Goal: Information Seeking & Learning: Learn about a topic

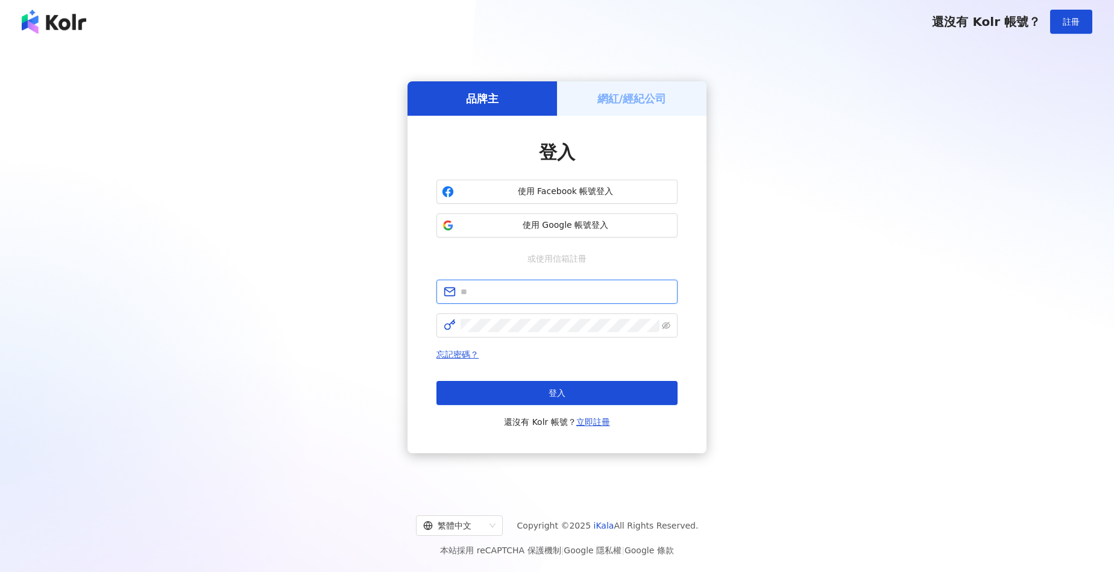
click at [541, 293] on input "text" at bounding box center [565, 291] width 210 height 13
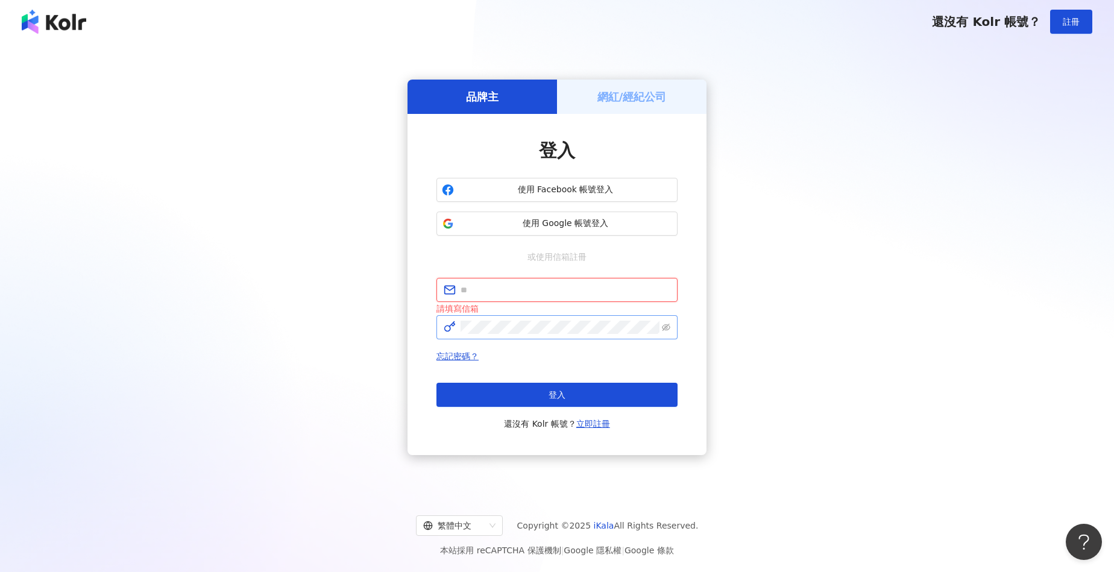
type input "**********"
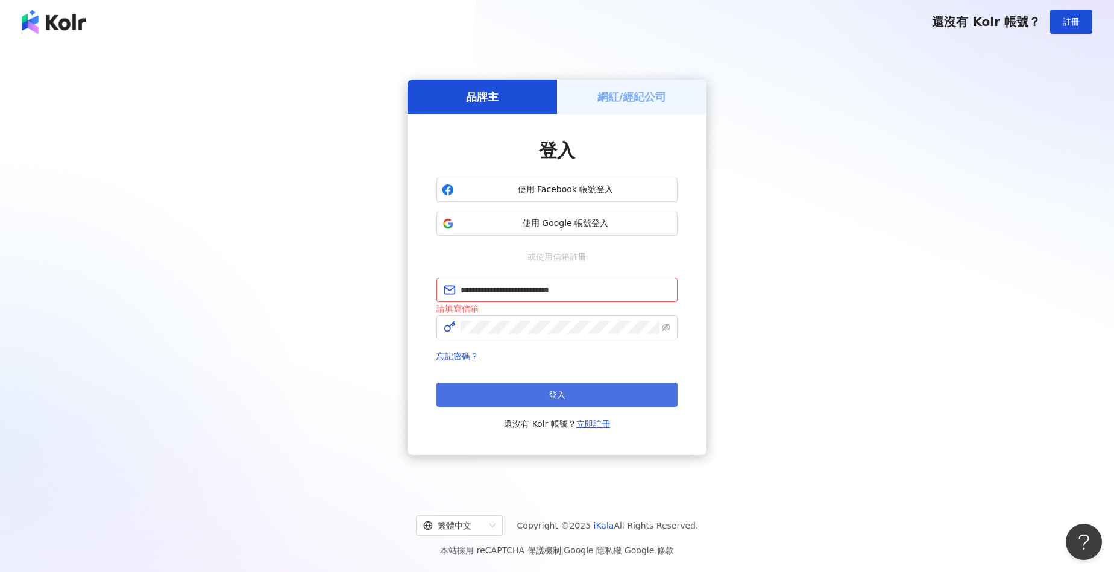
click at [571, 384] on button "登入" at bounding box center [556, 395] width 241 height 24
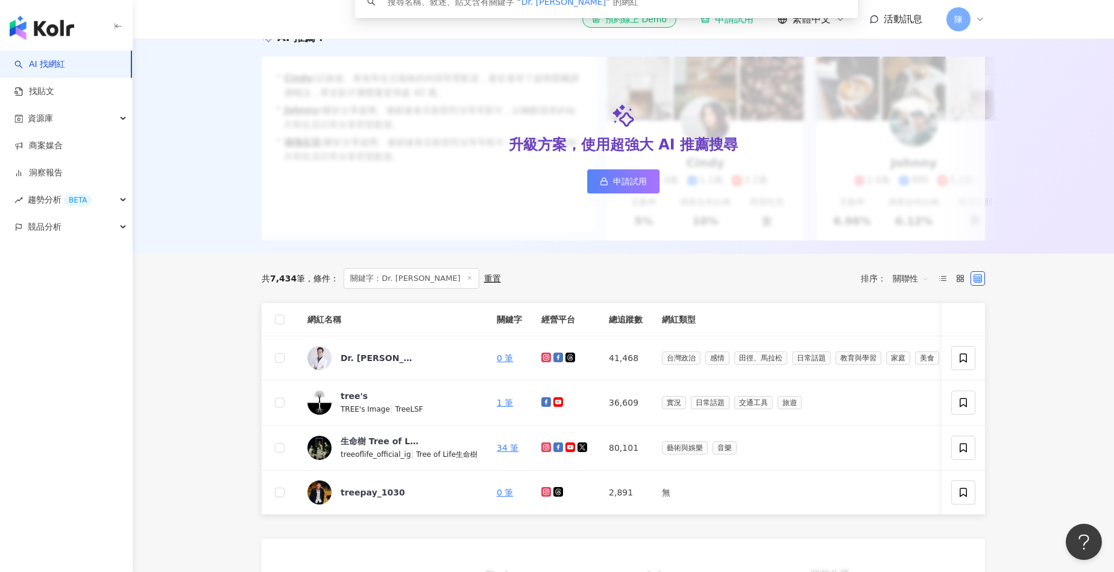
scroll to position [158, 0]
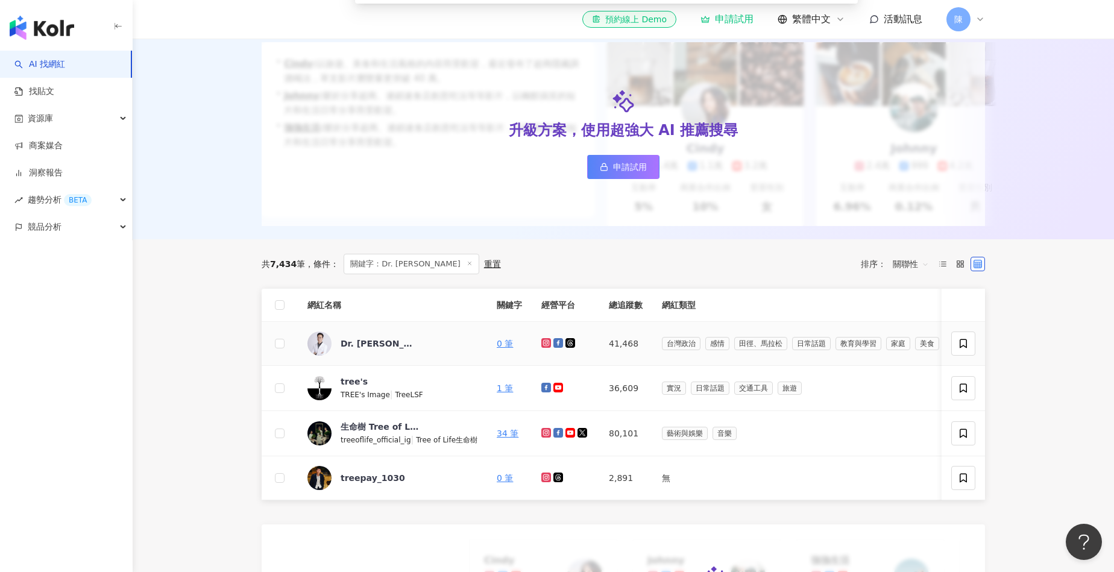
click at [545, 343] on icon at bounding box center [545, 342] width 5 height 5
click at [559, 343] on icon at bounding box center [558, 343] width 10 height 10
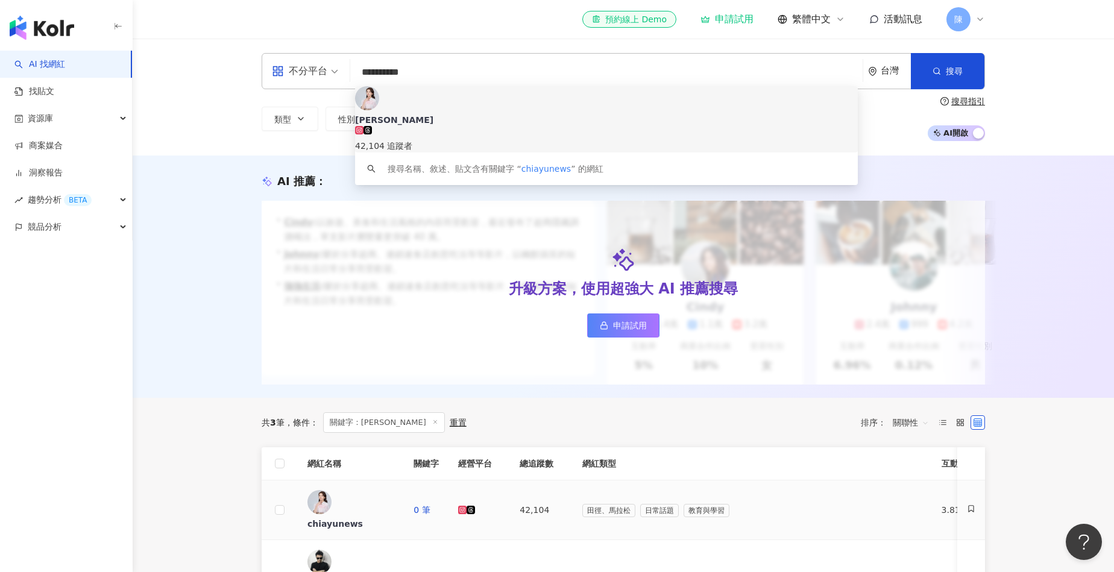
click at [465, 507] on icon at bounding box center [462, 509] width 4 height 4
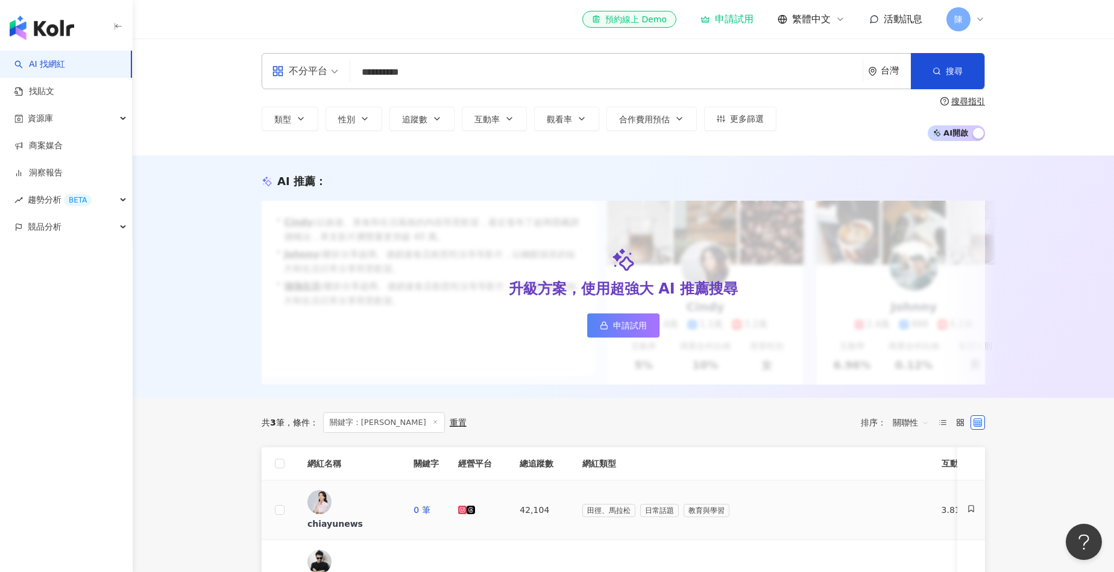
click at [475, 506] on icon at bounding box center [470, 510] width 8 height 8
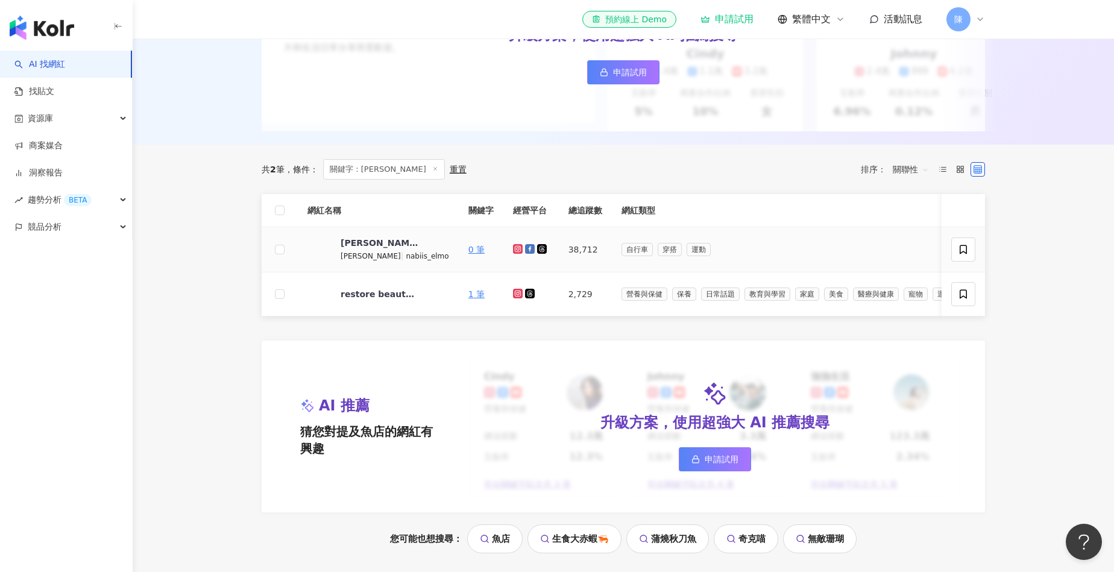
scroll to position [263, 0]
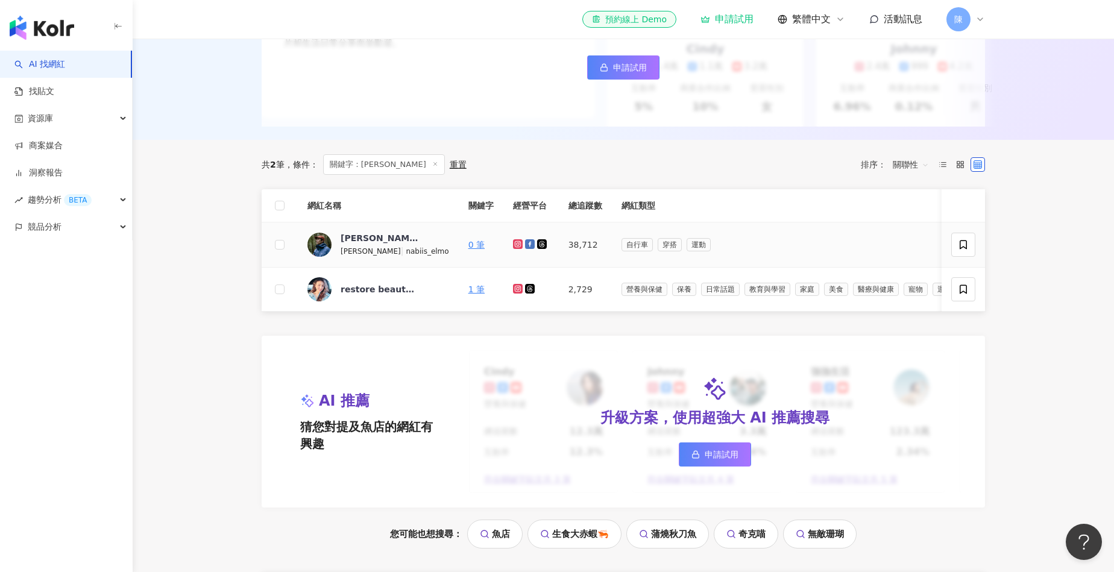
click at [514, 245] on icon at bounding box center [518, 243] width 8 height 7
click at [525, 243] on icon at bounding box center [530, 244] width 10 height 10
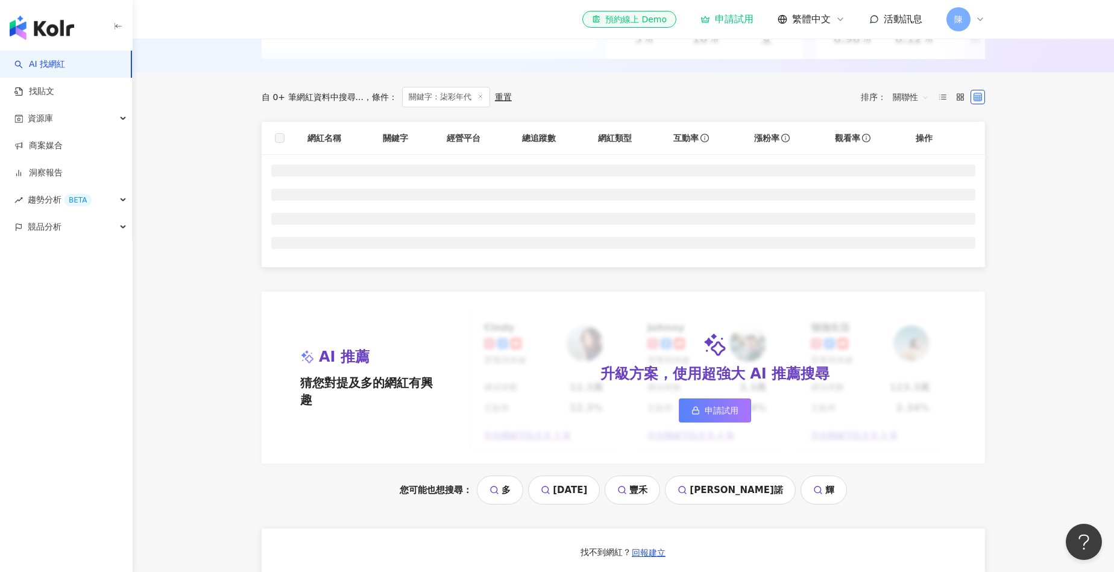
scroll to position [334, 0]
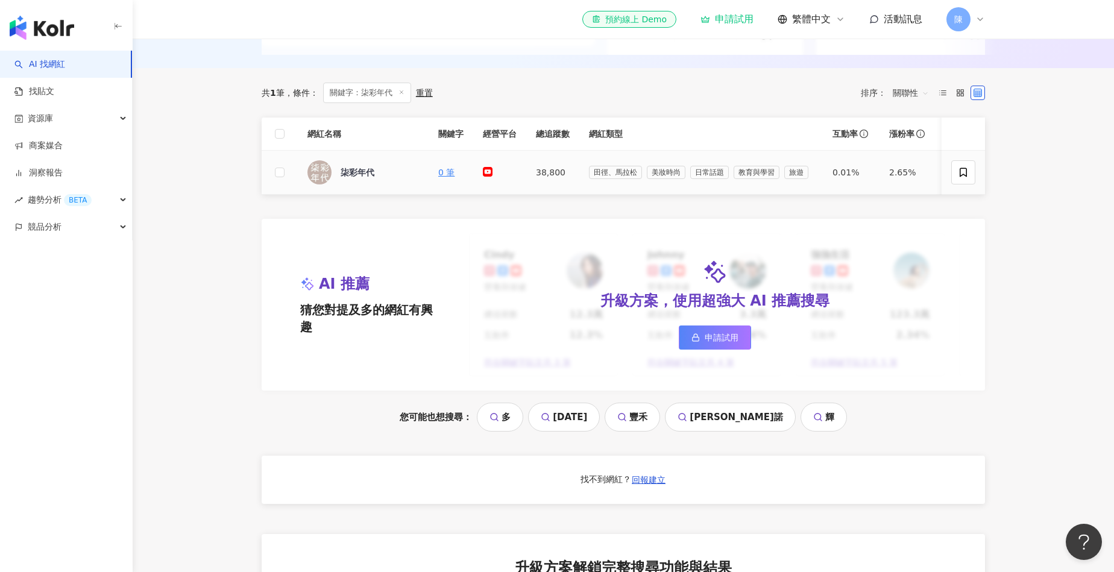
click at [489, 172] on icon at bounding box center [487, 171] width 8 height 5
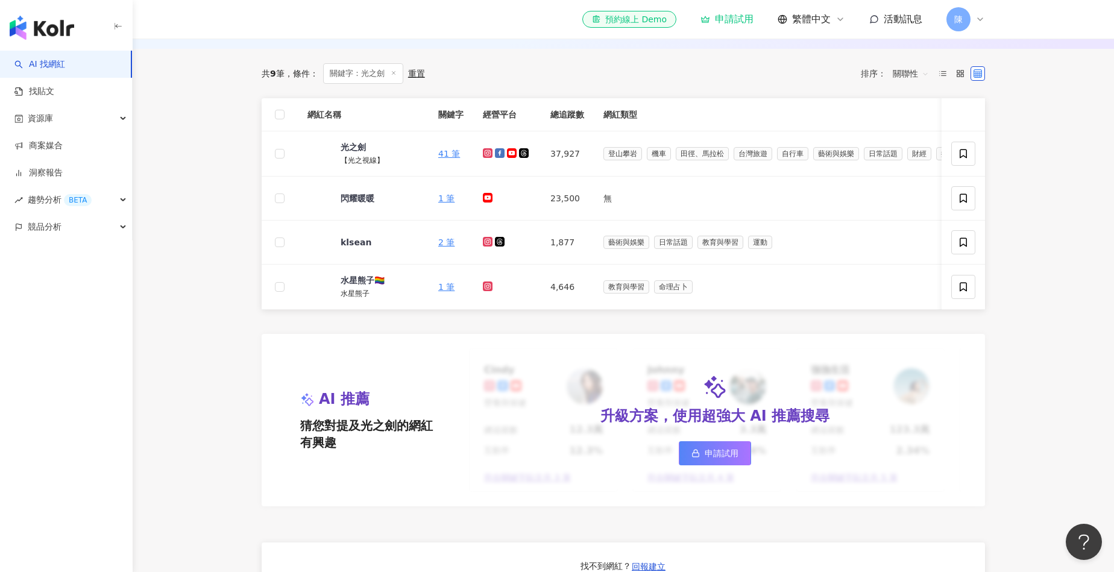
scroll to position [342, 0]
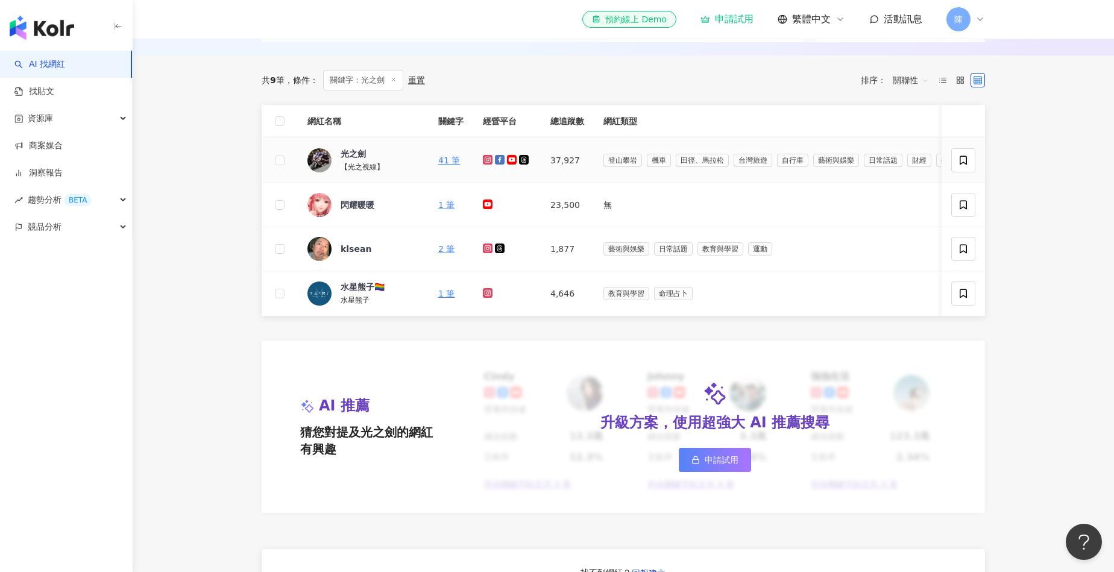
click at [486, 160] on icon at bounding box center [488, 159] width 8 height 7
click at [500, 161] on icon at bounding box center [500, 160] width 10 height 10
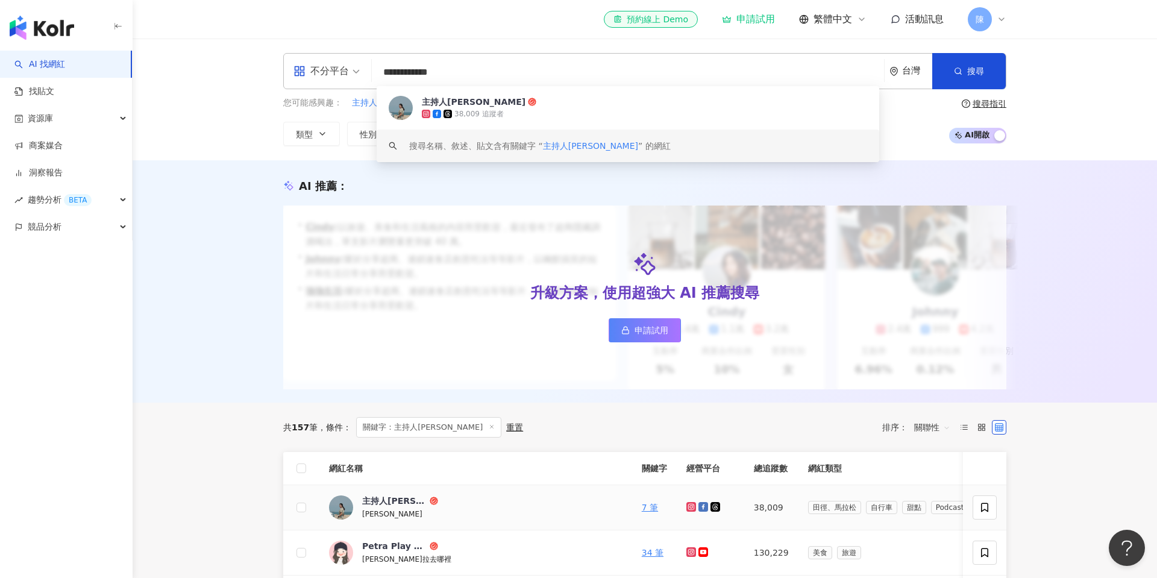
type input "**********"
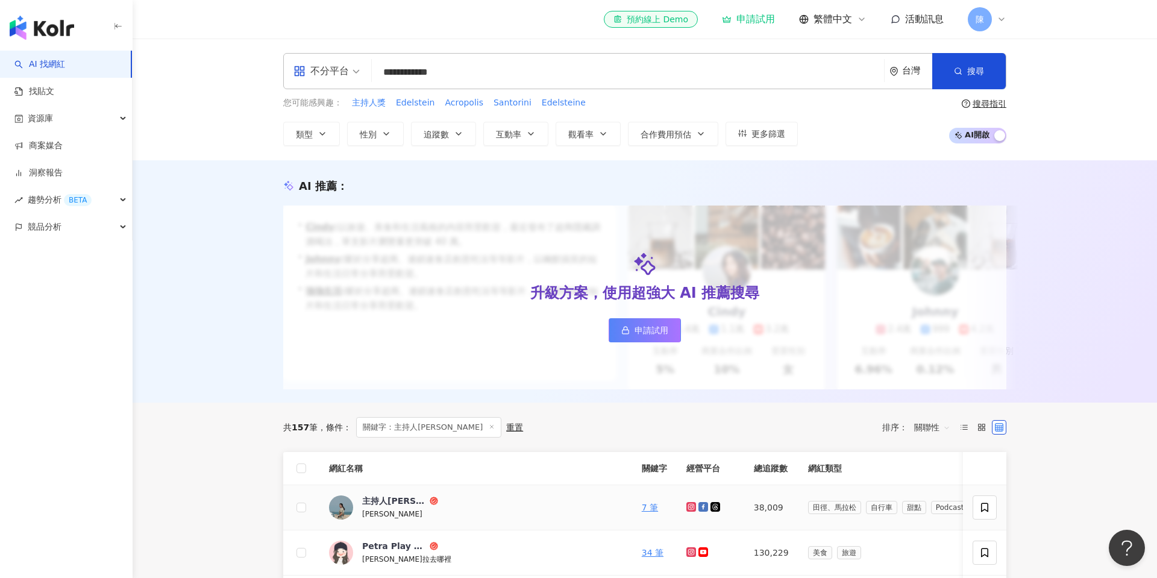
click at [688, 506] on icon at bounding box center [692, 506] width 8 height 7
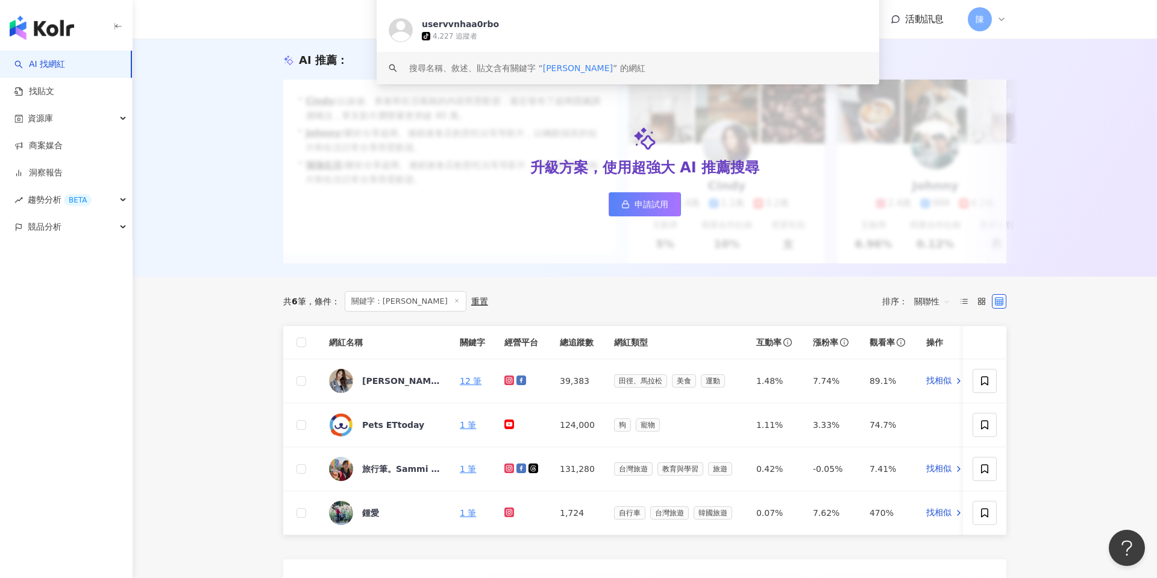
scroll to position [128, 0]
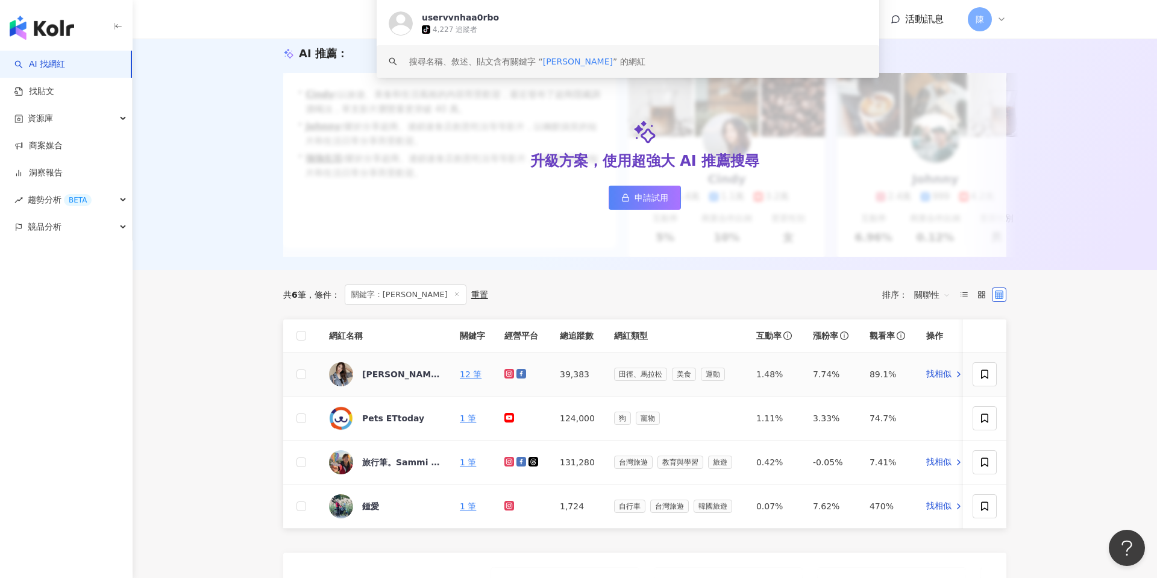
click at [508, 375] on icon at bounding box center [510, 373] width 8 height 7
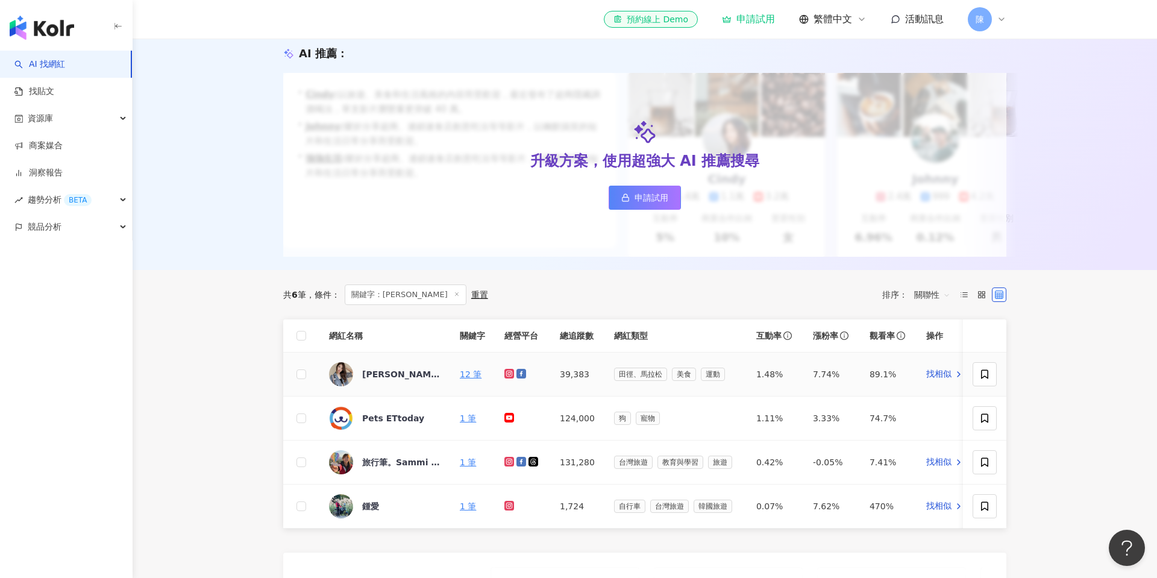
click at [520, 375] on icon at bounding box center [521, 374] width 10 height 10
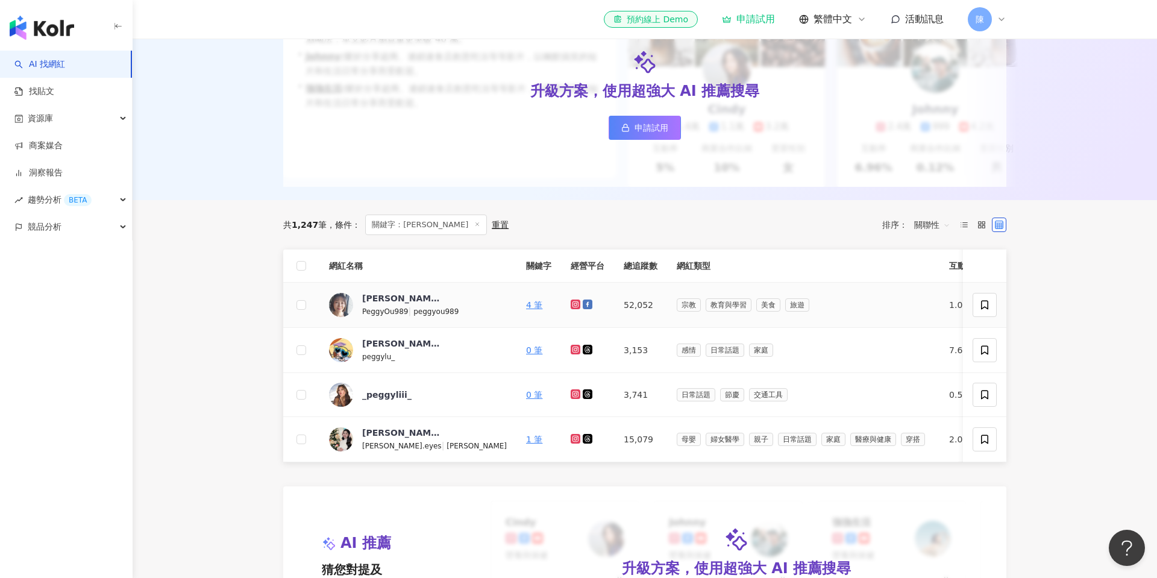
scroll to position [216, 0]
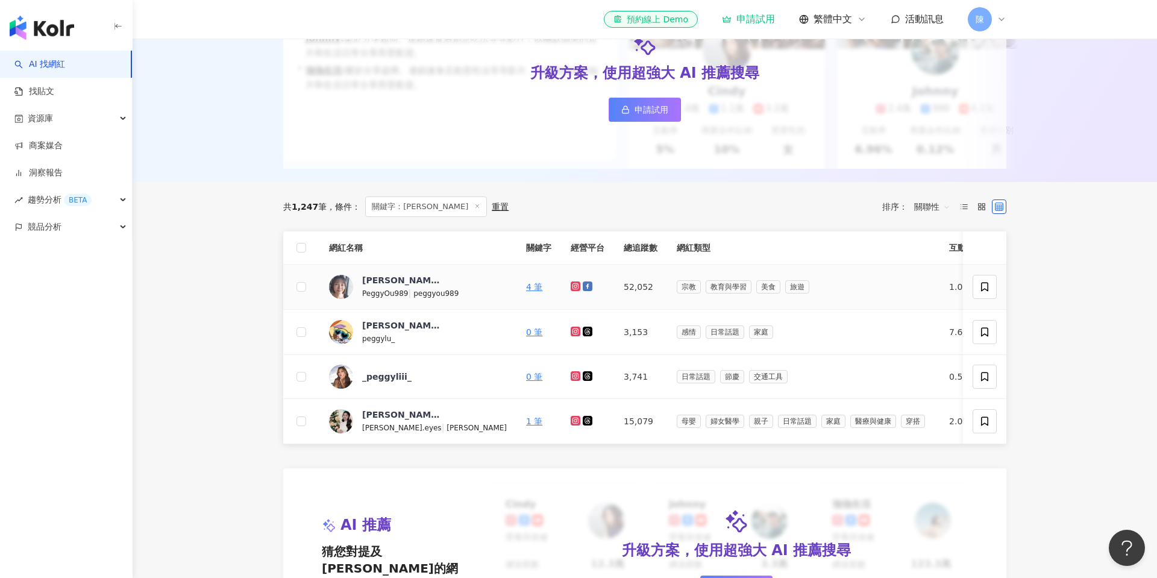
click at [572, 286] on icon at bounding box center [576, 286] width 8 height 7
click at [584, 286] on icon at bounding box center [587, 286] width 7 height 7
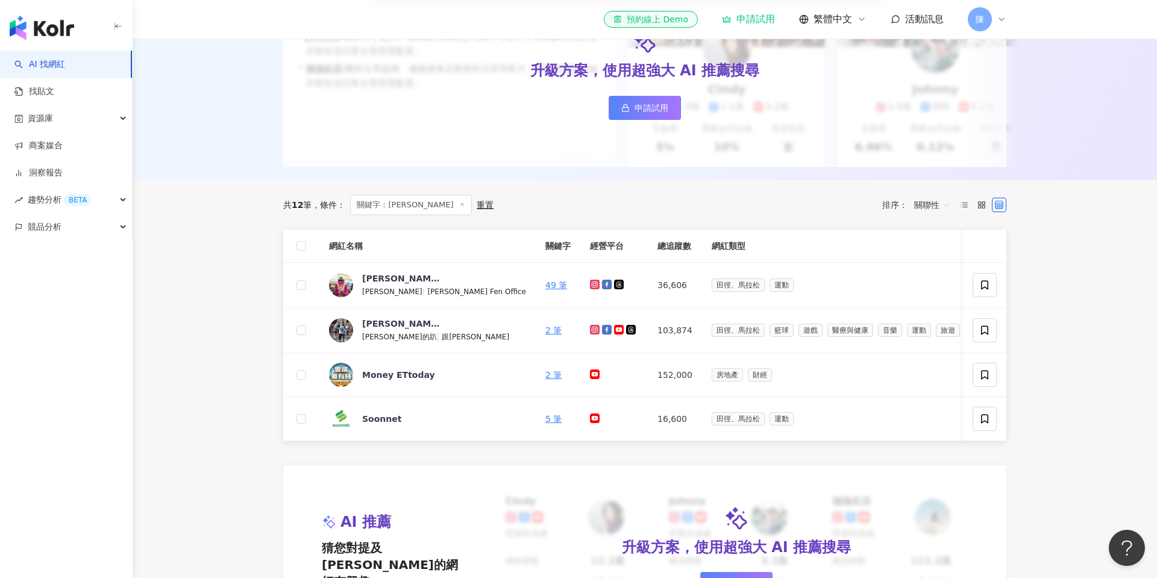
scroll to position [265, 0]
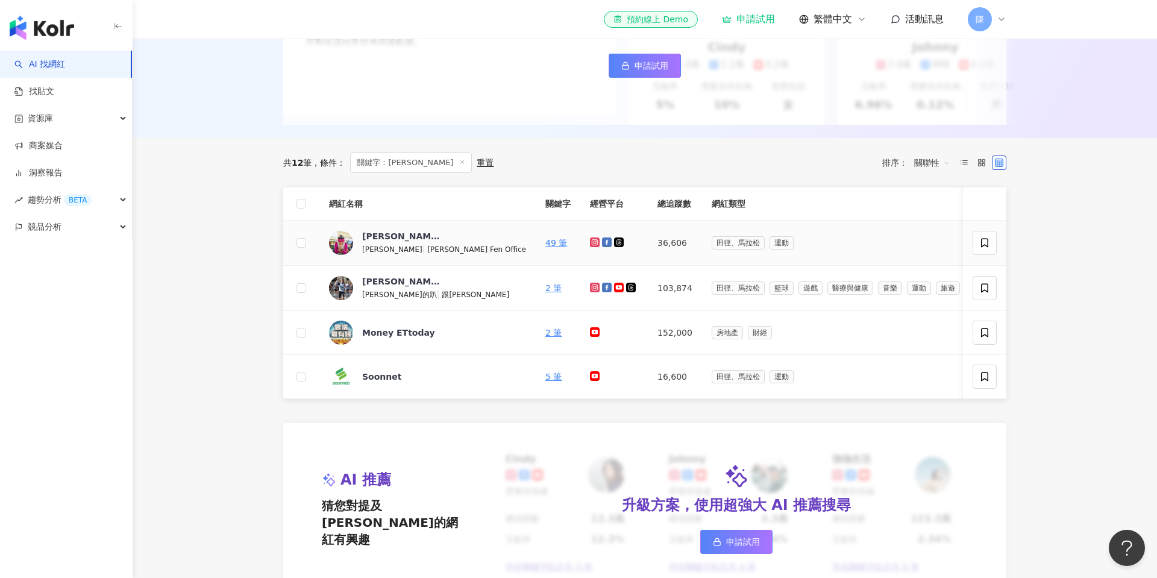
type input "***"
click at [591, 241] on icon at bounding box center [595, 242] width 8 height 7
click at [602, 242] on icon at bounding box center [607, 242] width 10 height 10
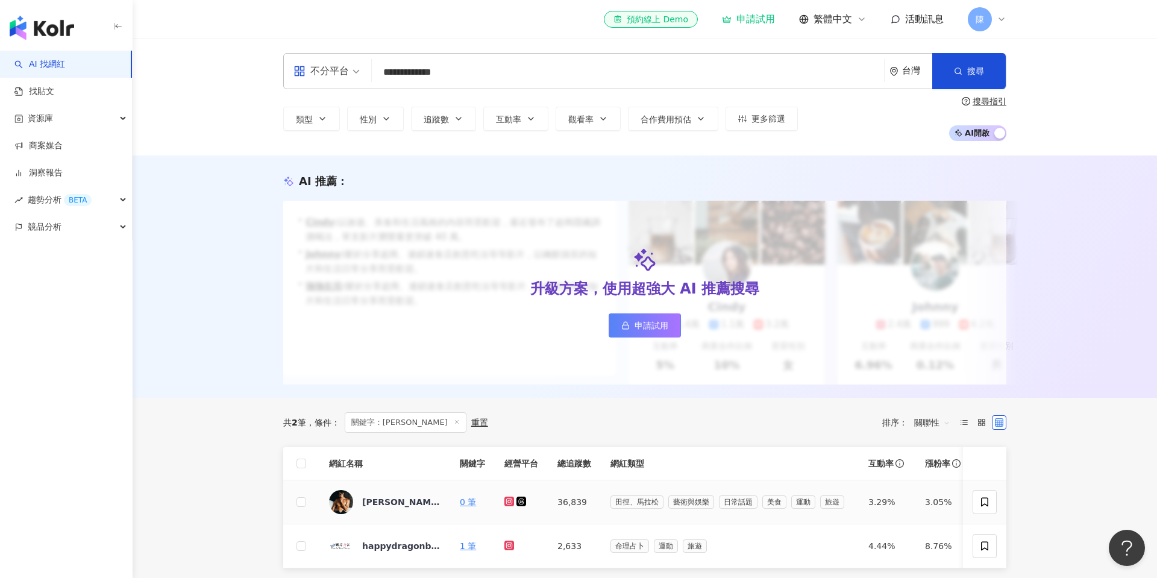
click at [510, 501] on icon at bounding box center [509, 501] width 2 height 2
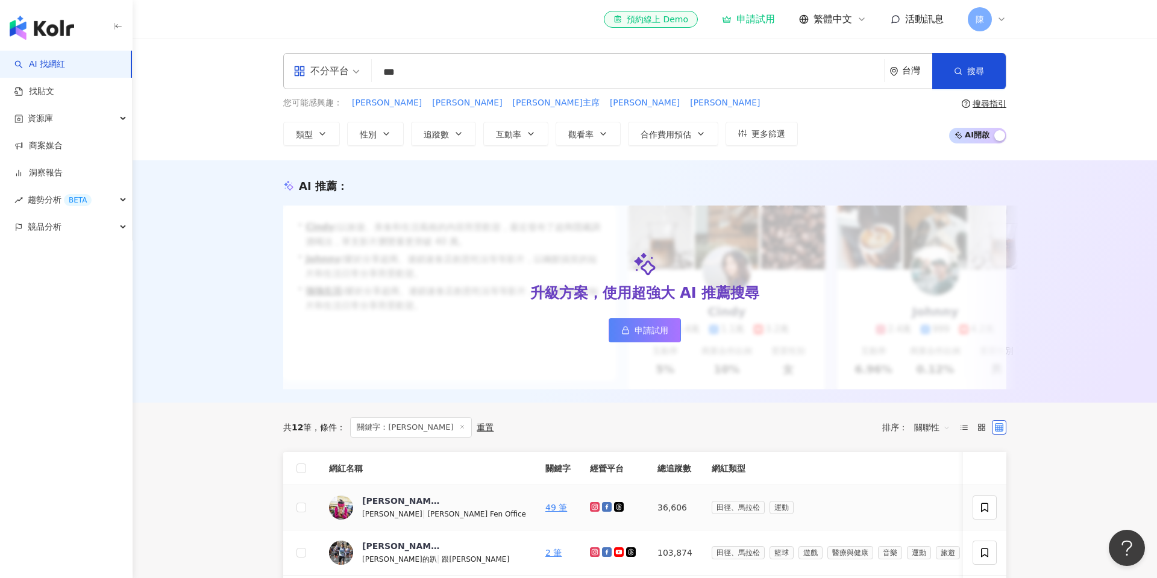
click at [591, 507] on icon at bounding box center [595, 506] width 8 height 7
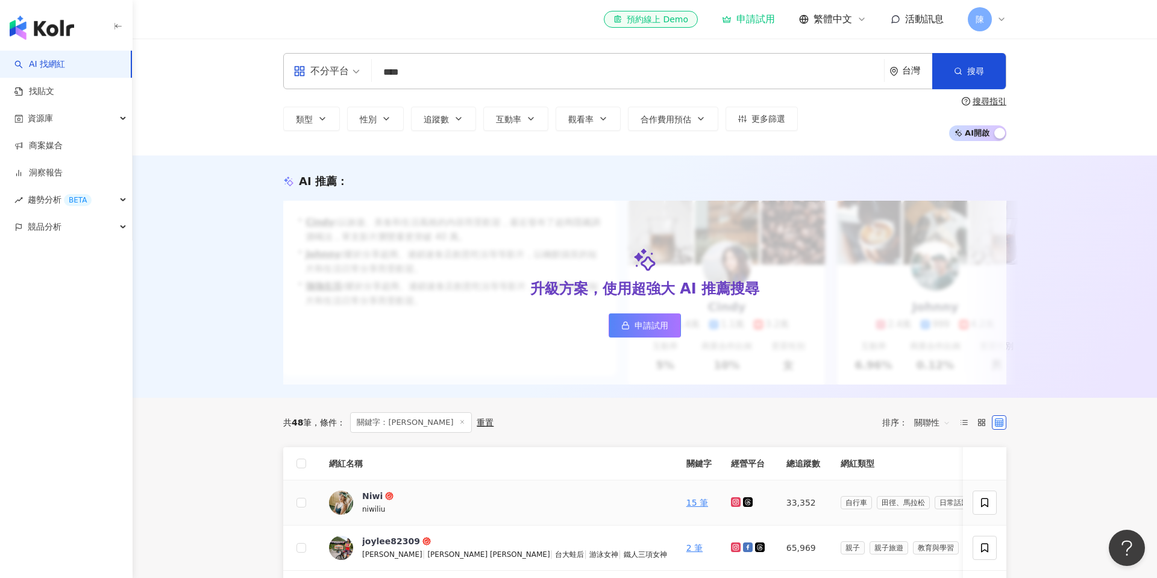
click at [733, 504] on icon at bounding box center [735, 502] width 5 height 5
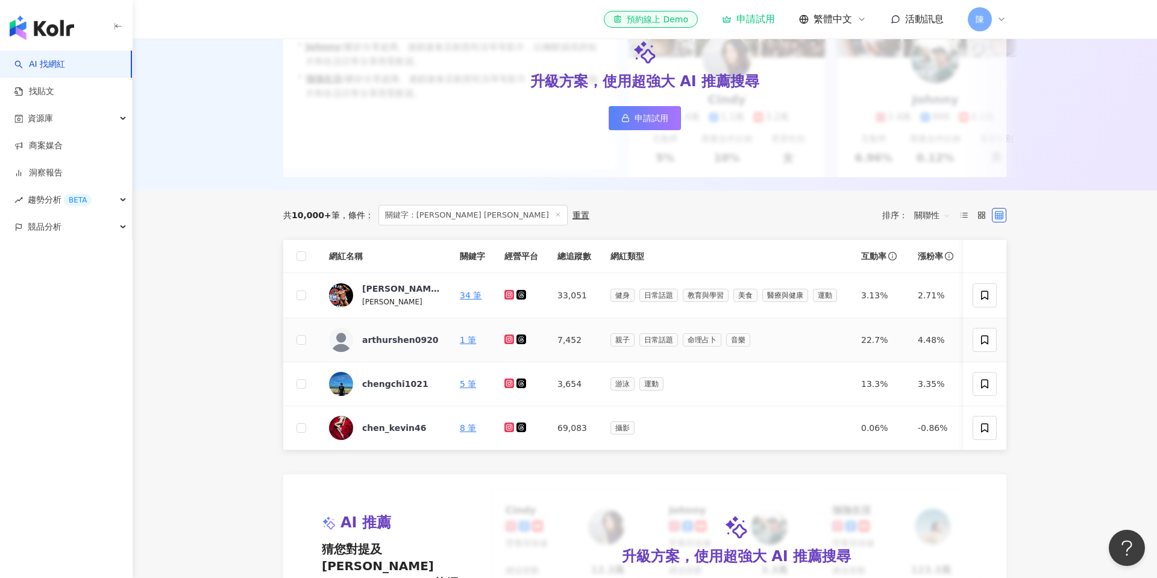
scroll to position [226, 0]
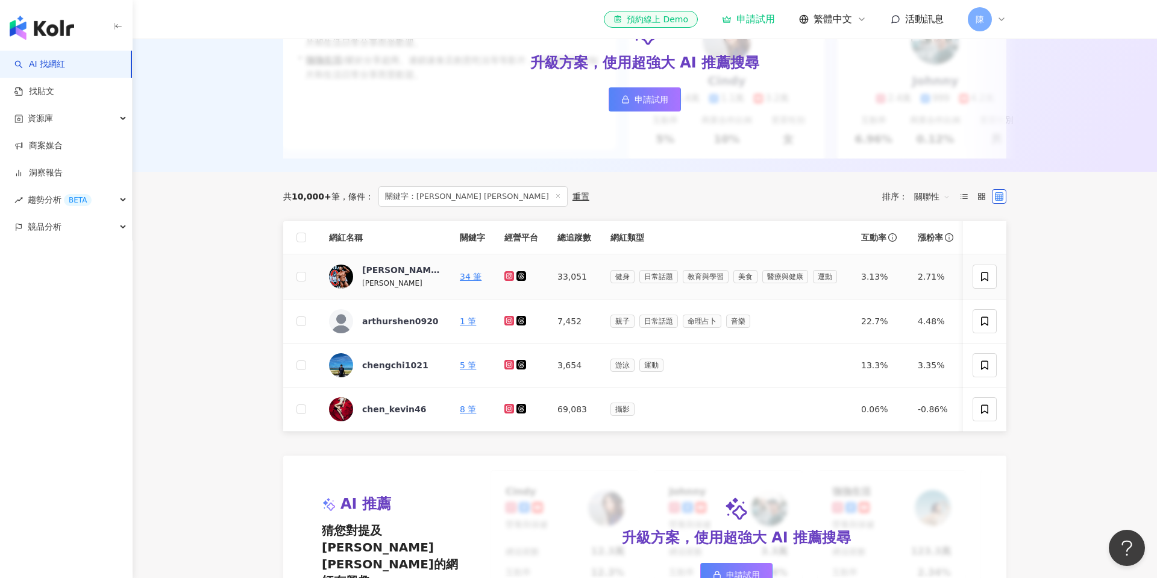
click at [509, 273] on icon at bounding box center [510, 275] width 8 height 7
click at [523, 275] on icon at bounding box center [521, 276] width 10 height 10
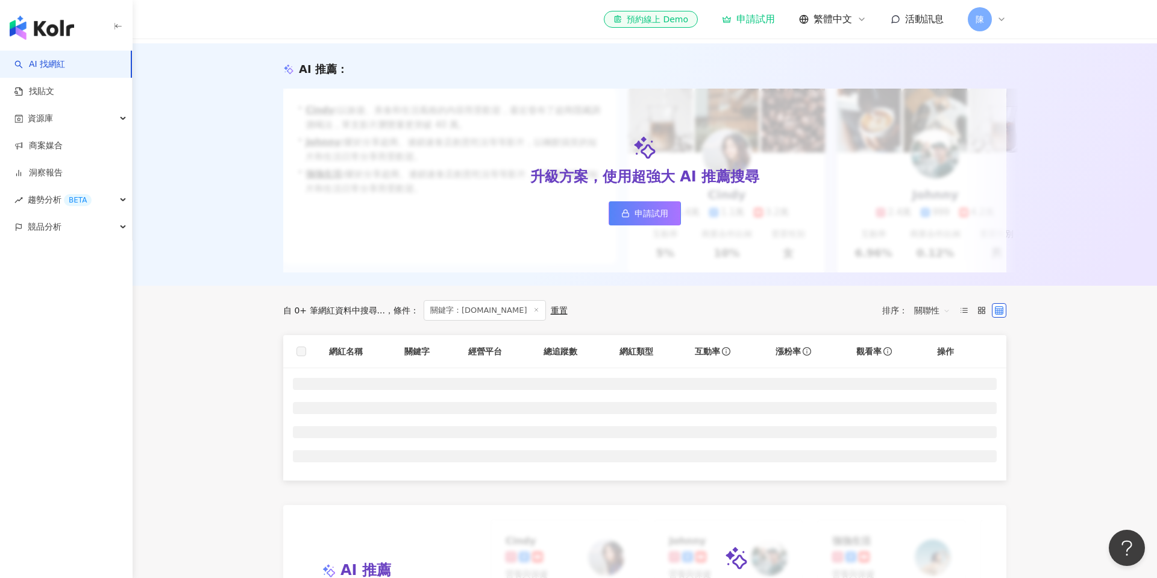
scroll to position [121, 0]
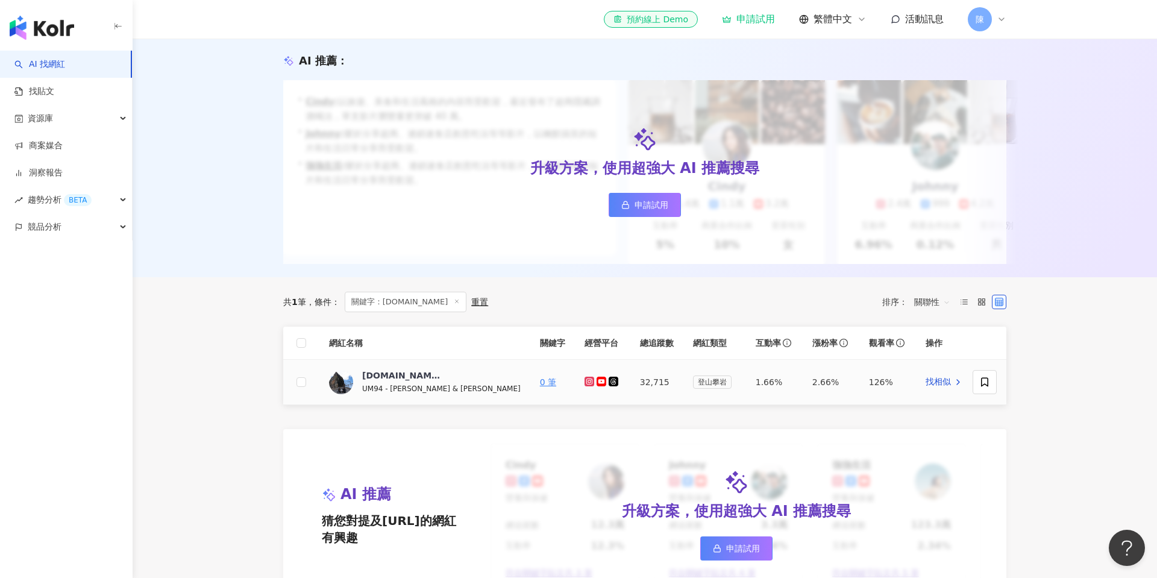
click at [586, 381] on icon at bounding box center [590, 381] width 8 height 7
click at [597, 380] on icon at bounding box center [601, 380] width 8 height 5
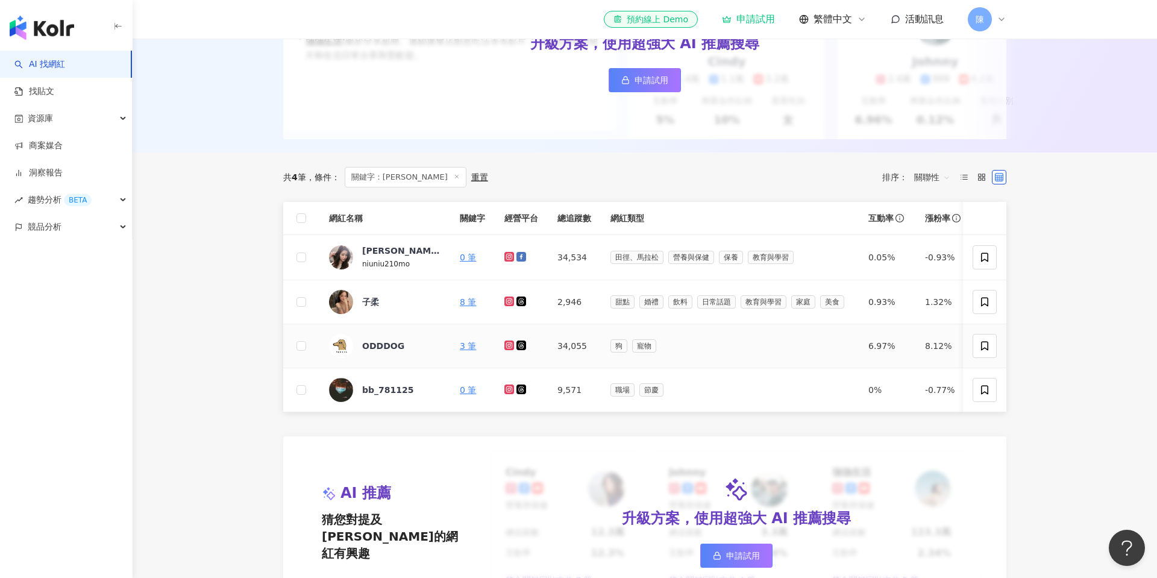
scroll to position [258, 0]
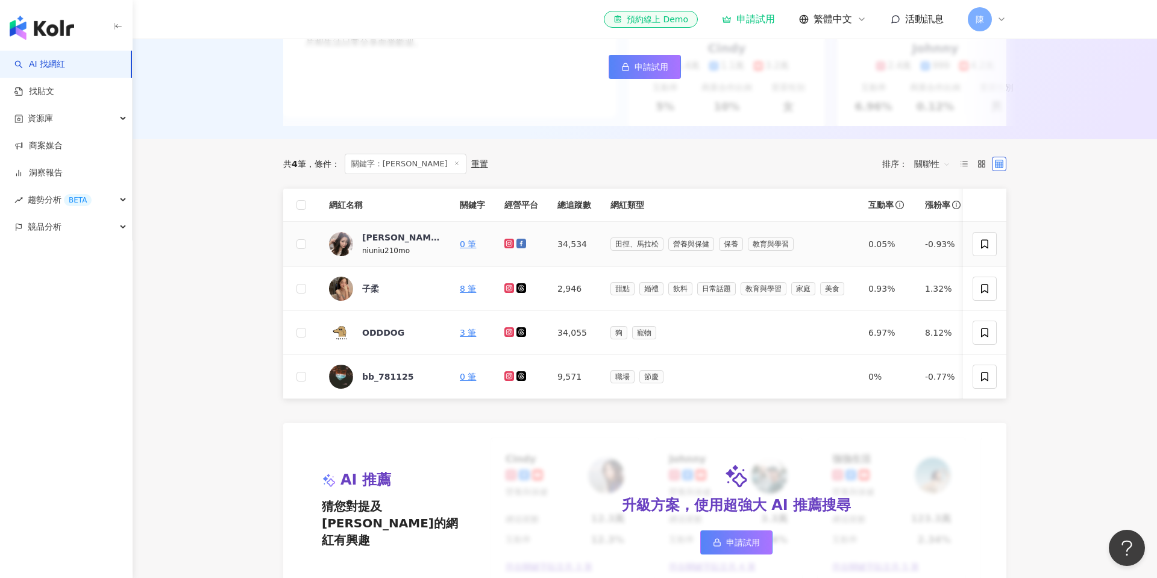
click at [509, 243] on icon at bounding box center [509, 243] width 2 height 2
click at [522, 243] on icon at bounding box center [521, 243] width 7 height 7
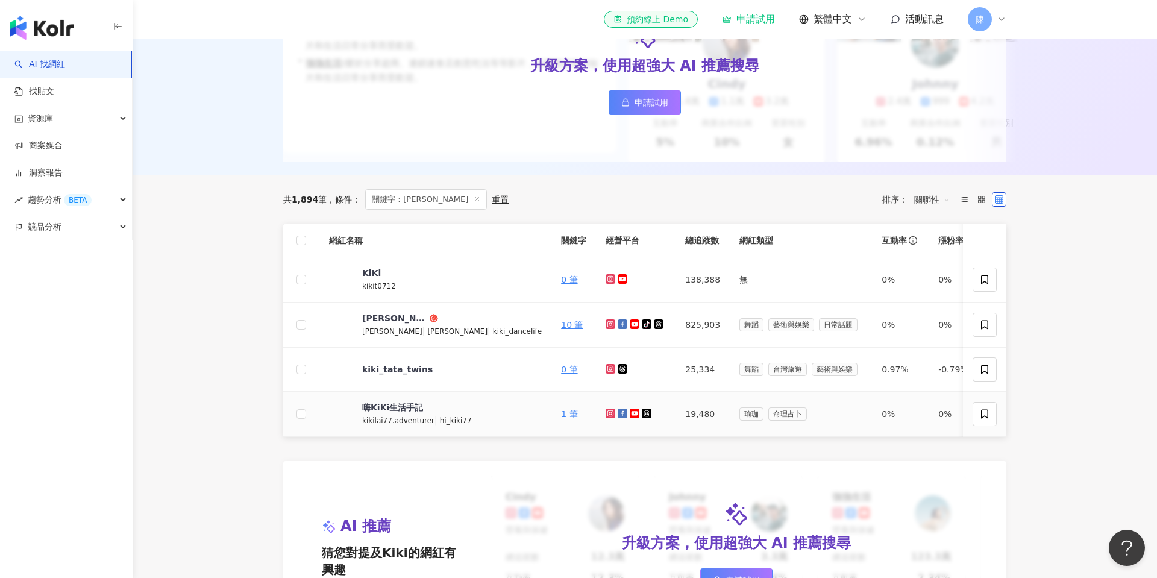
scroll to position [210, 0]
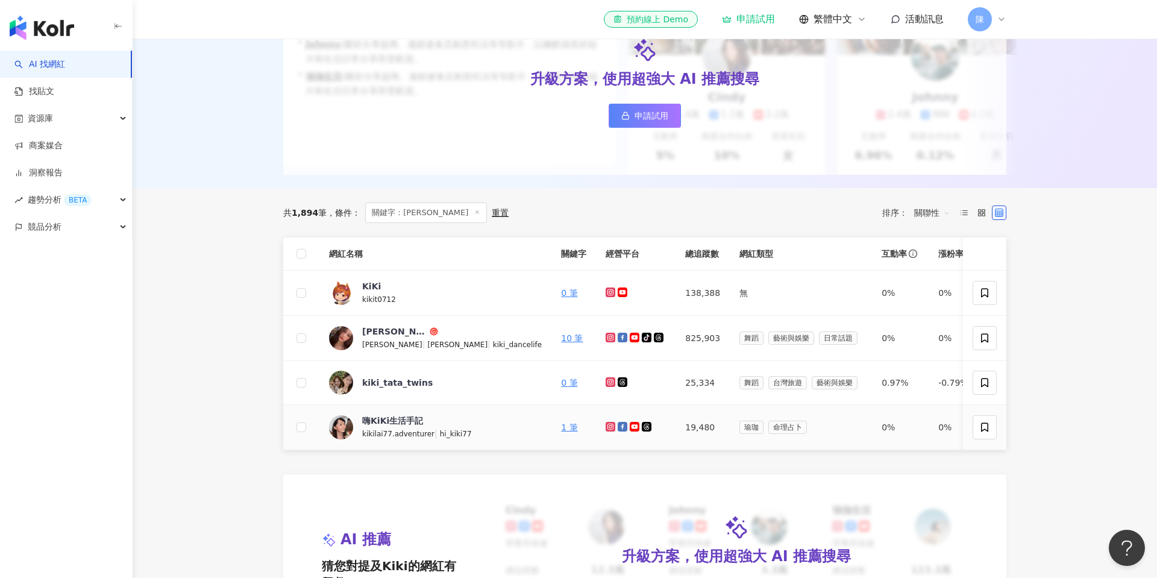
click at [608, 425] on icon at bounding box center [610, 426] width 5 height 5
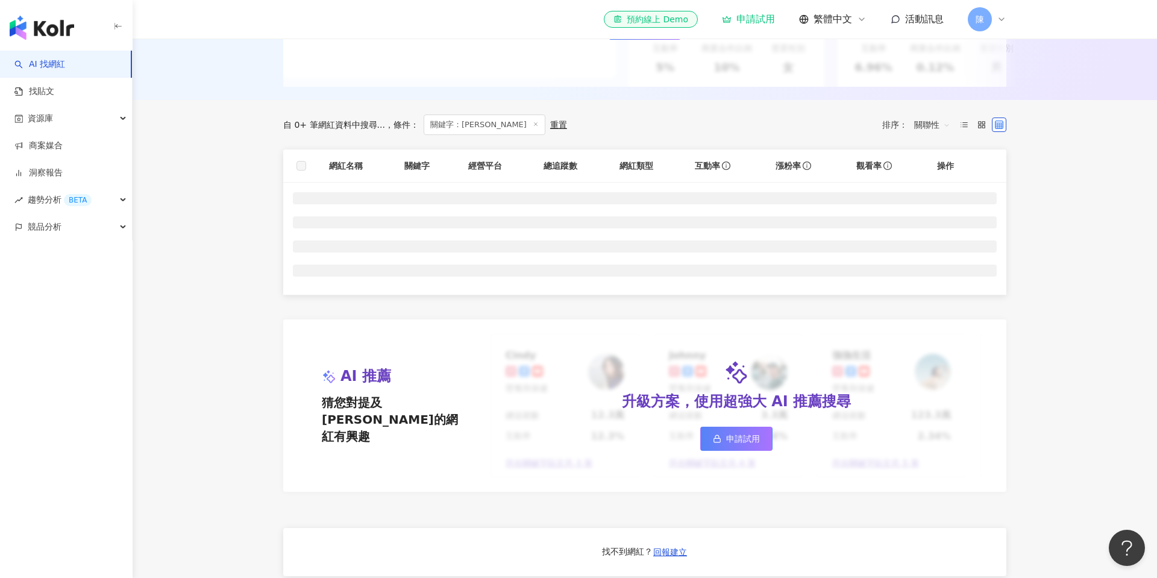
scroll to position [266, 0]
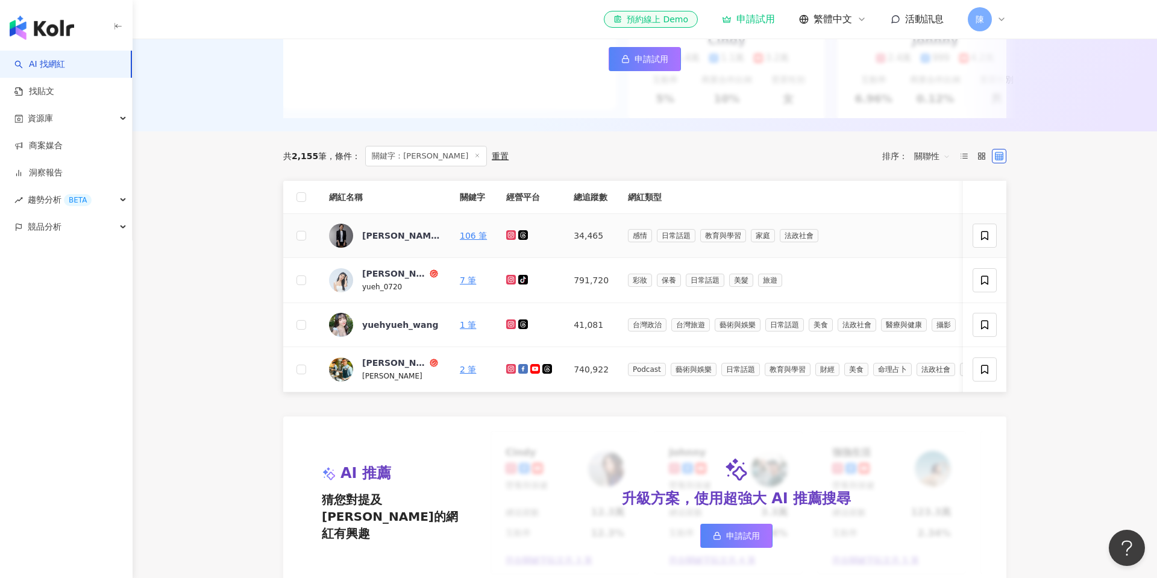
click at [511, 237] on icon at bounding box center [511, 234] width 8 height 7
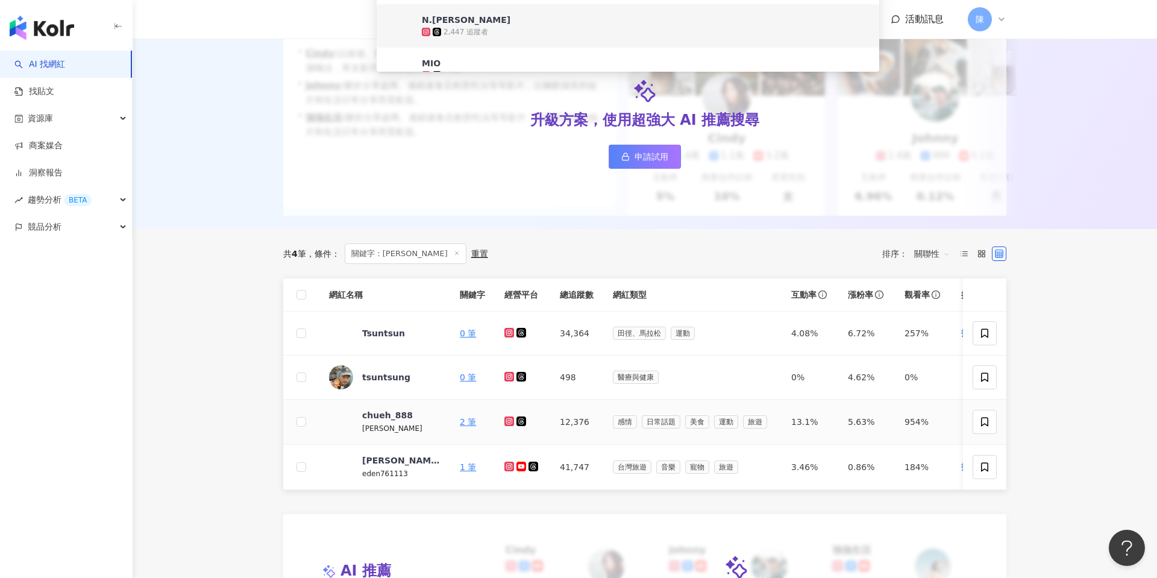
scroll to position [170, 0]
click at [512, 332] on icon at bounding box center [510, 331] width 8 height 7
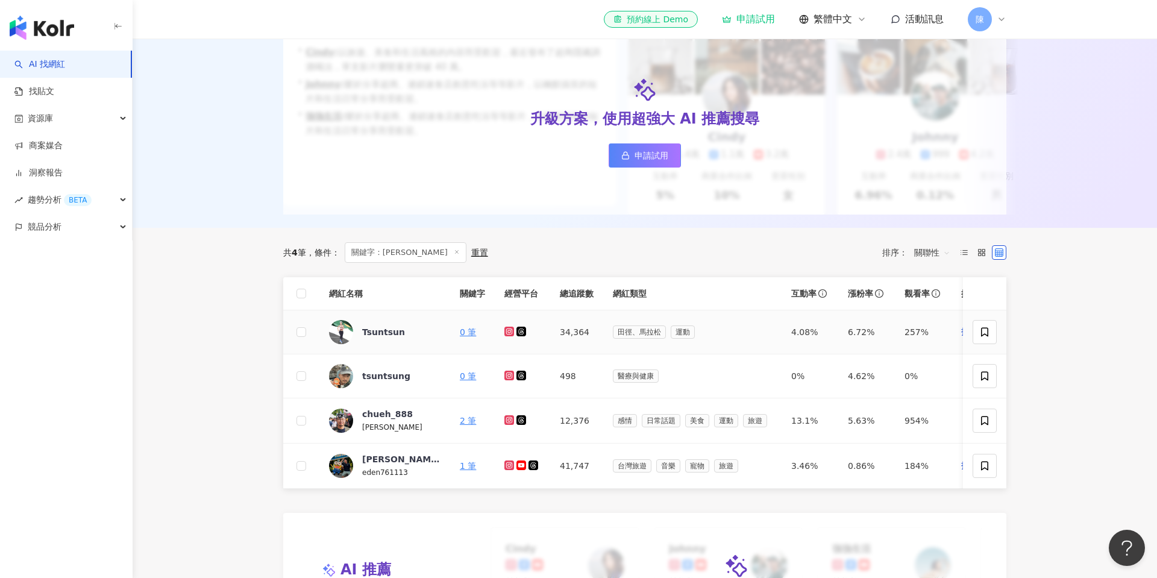
click at [519, 334] on icon at bounding box center [521, 331] width 7 height 7
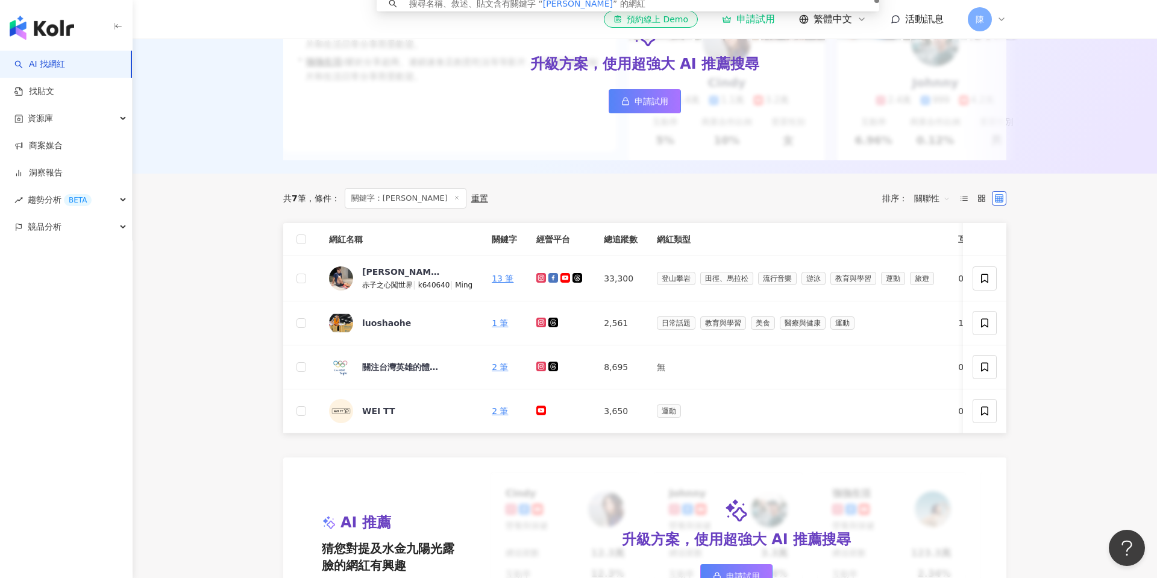
scroll to position [67, 0]
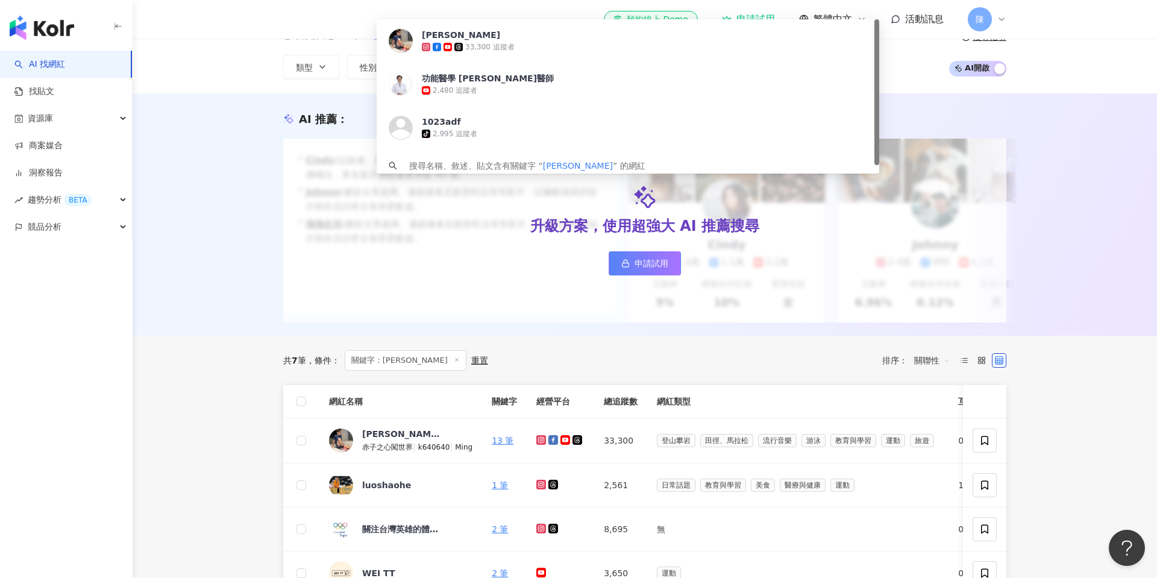
type input "****"
click at [542, 320] on div "升級方案，使用超強大 AI 推薦搜尋 申請試用" at bounding box center [644, 231] width 723 height 184
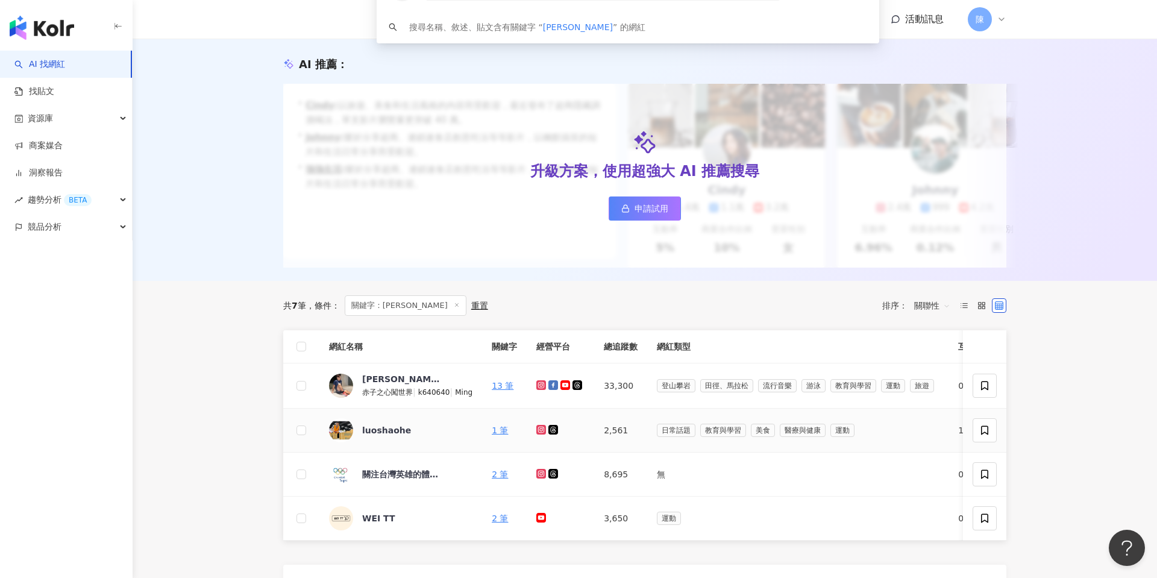
scroll to position [143, 0]
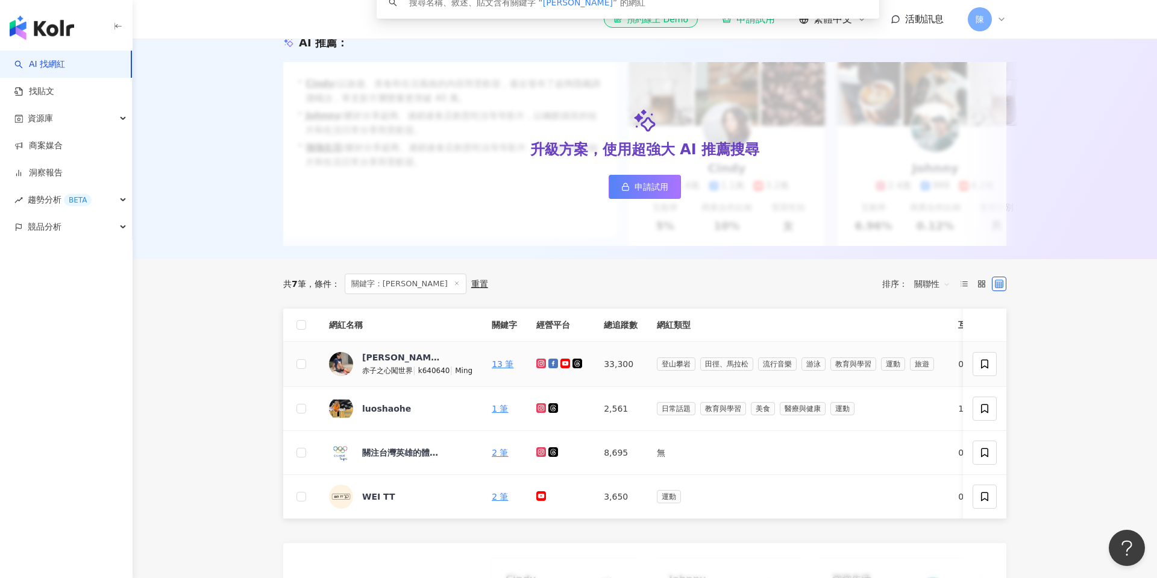
click at [540, 362] on icon at bounding box center [541, 363] width 8 height 7
click at [555, 364] on icon at bounding box center [553, 363] width 7 height 7
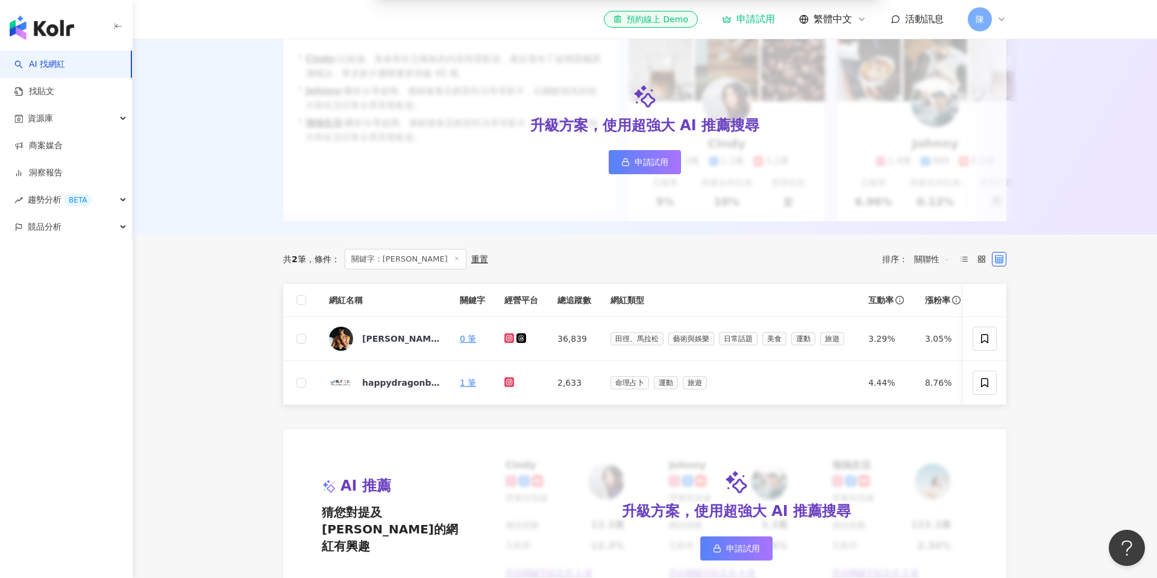
scroll to position [179, 0]
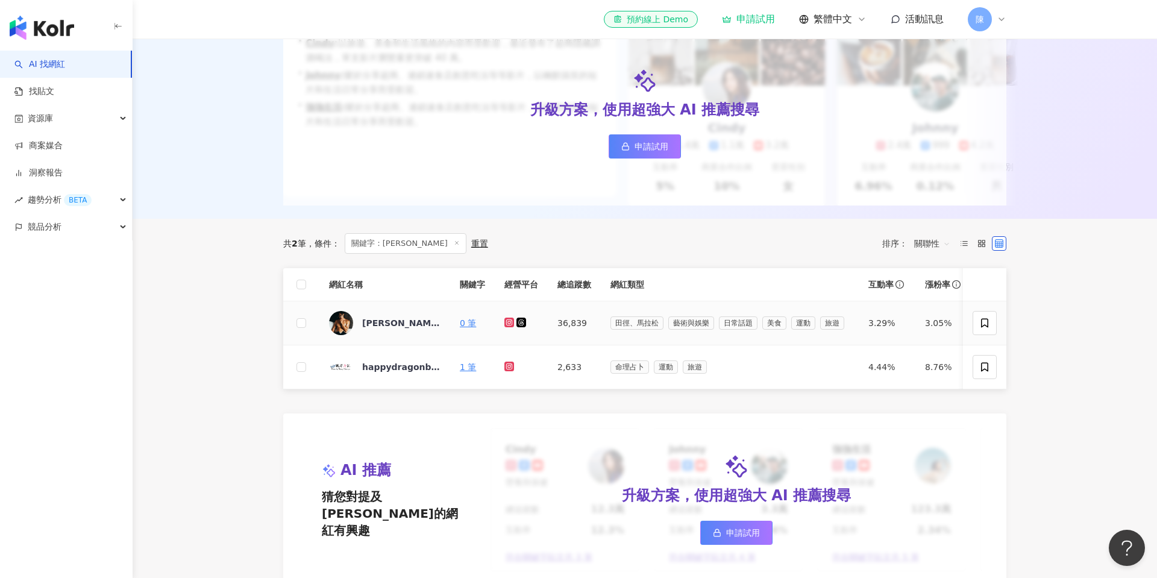
click at [511, 323] on icon at bounding box center [509, 322] width 5 height 5
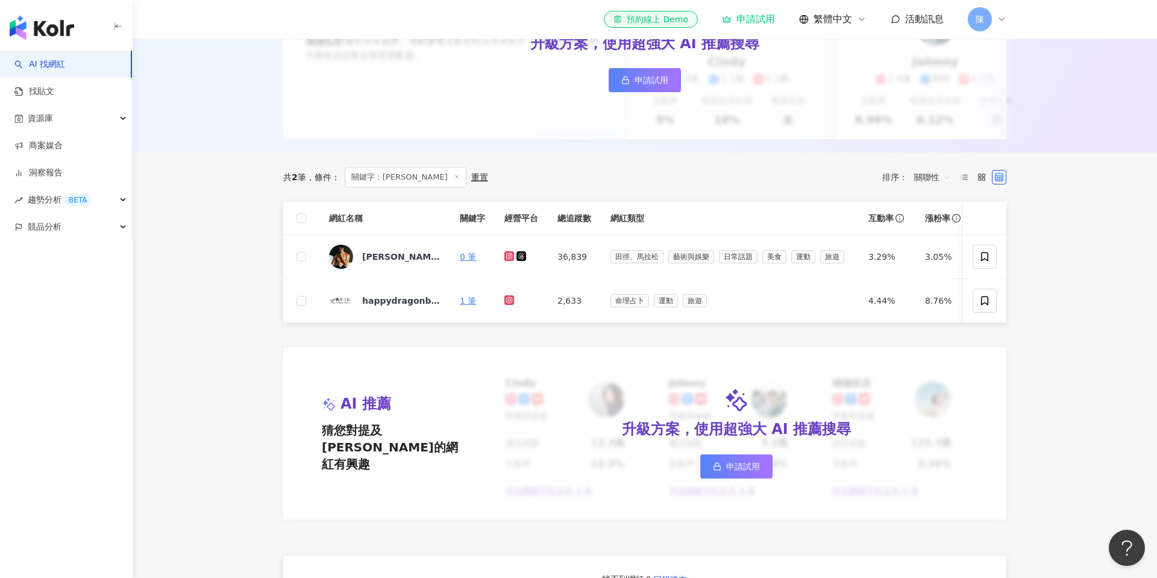
scroll to position [249, 0]
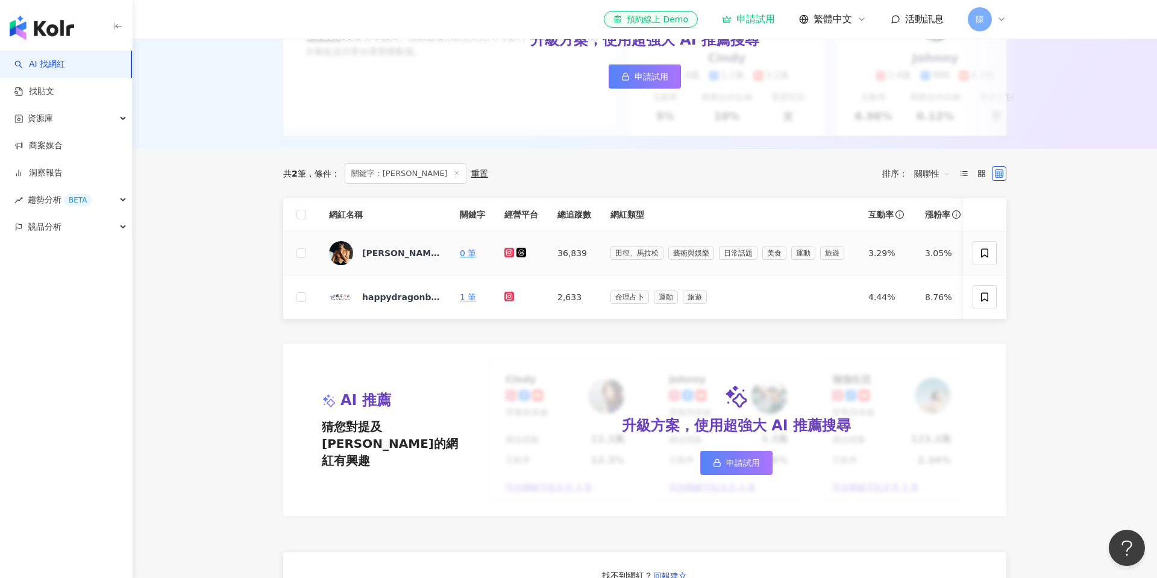
click at [510, 254] on icon at bounding box center [509, 252] width 5 height 5
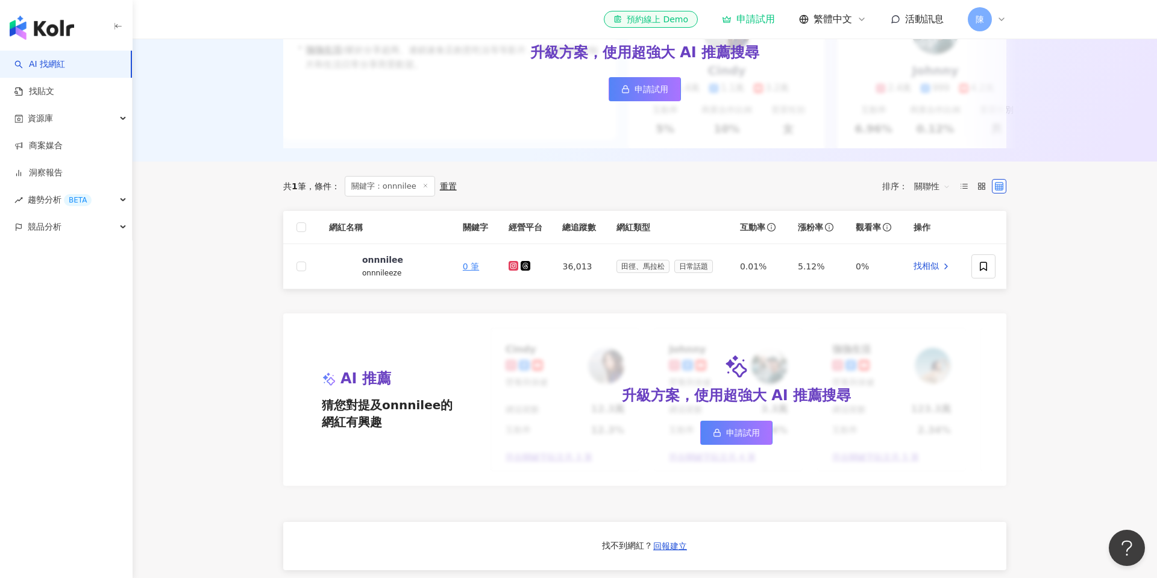
scroll to position [238, 0]
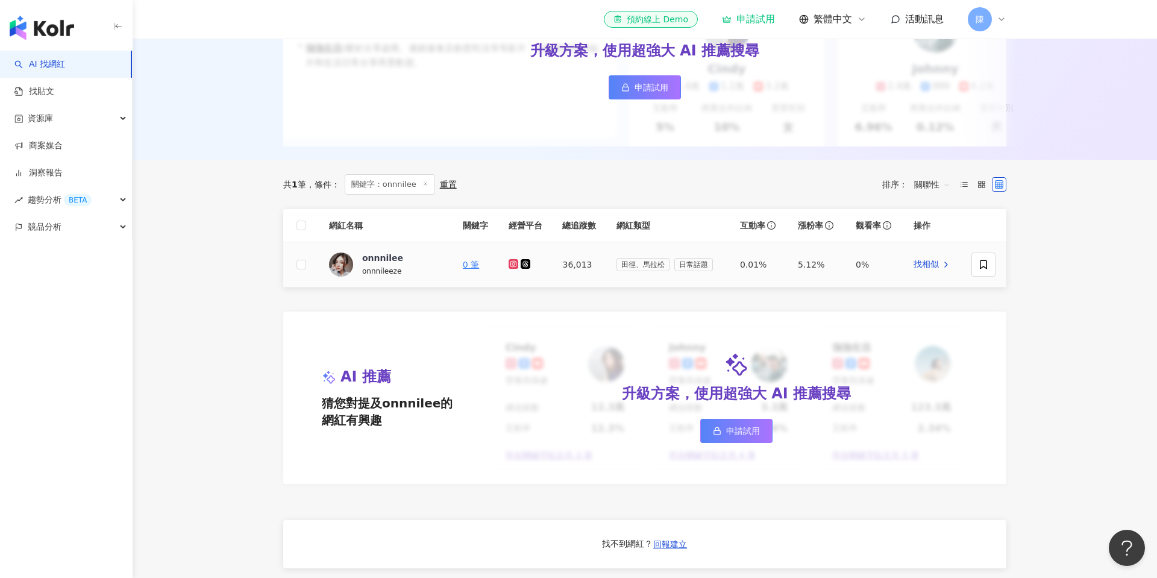
click at [510, 263] on icon at bounding box center [514, 263] width 8 height 7
click at [527, 263] on icon at bounding box center [526, 264] width 10 height 10
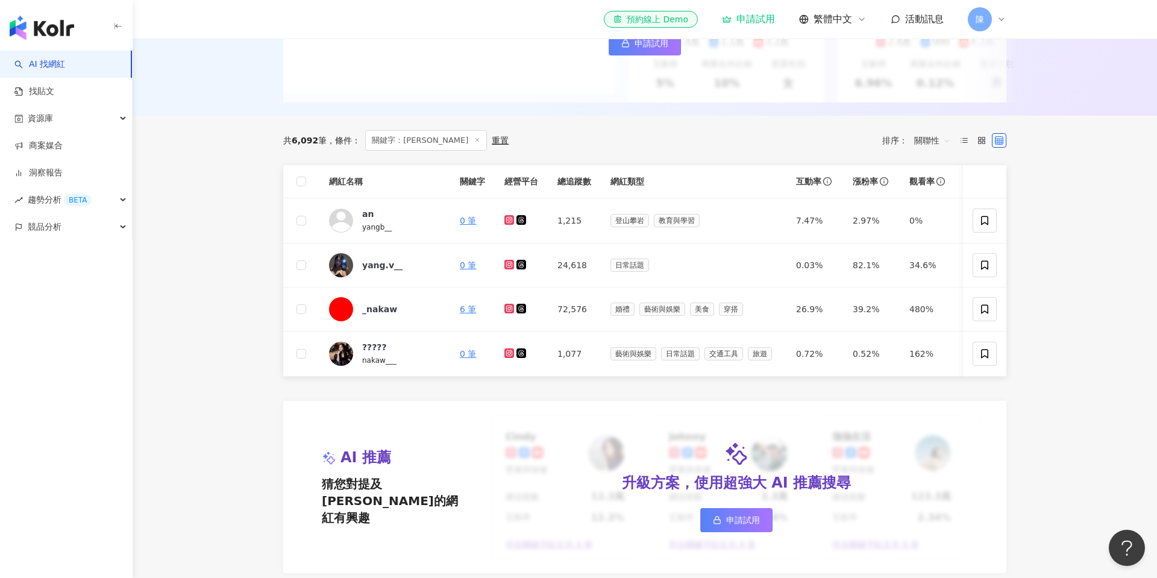
scroll to position [270, 0]
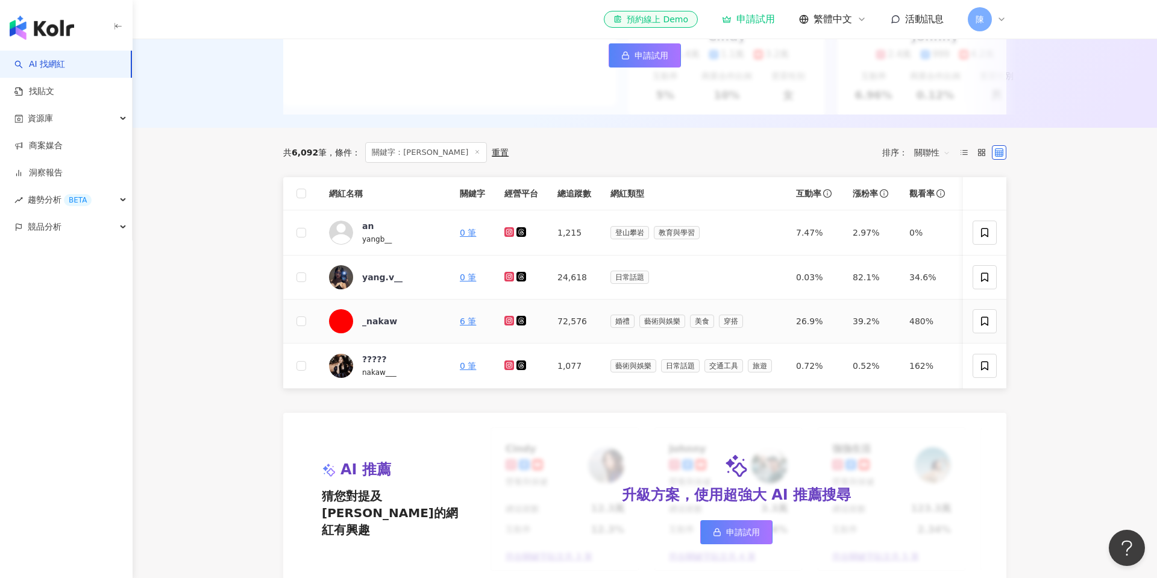
click at [509, 321] on icon at bounding box center [509, 320] width 2 height 2
click at [512, 275] on icon at bounding box center [510, 276] width 8 height 7
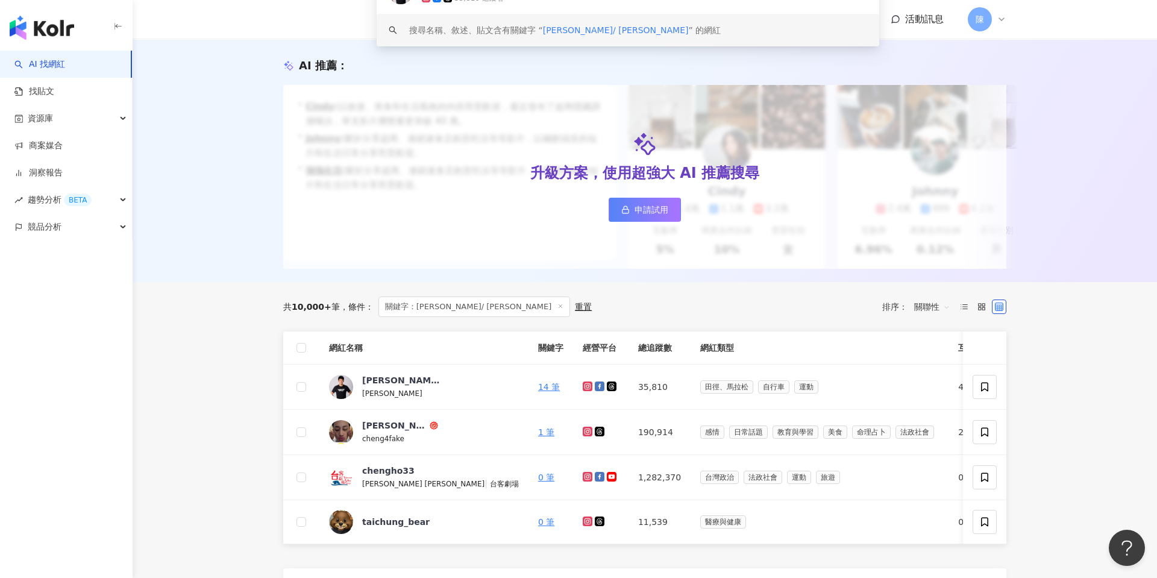
scroll to position [168, 0]
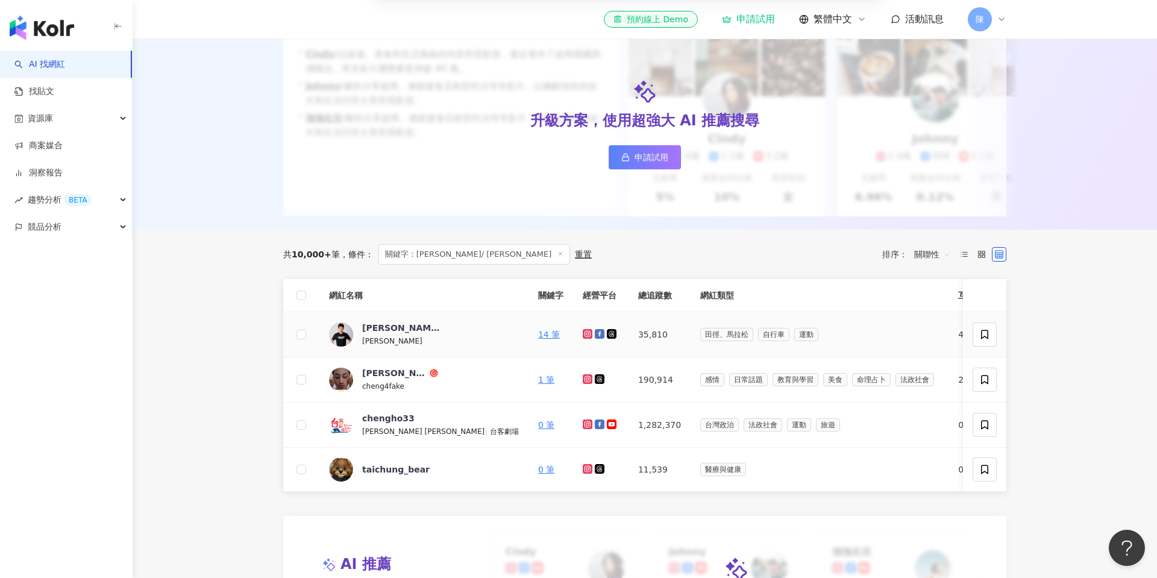
click at [583, 330] on icon at bounding box center [588, 334] width 10 height 10
click at [595, 330] on icon at bounding box center [600, 334] width 10 height 10
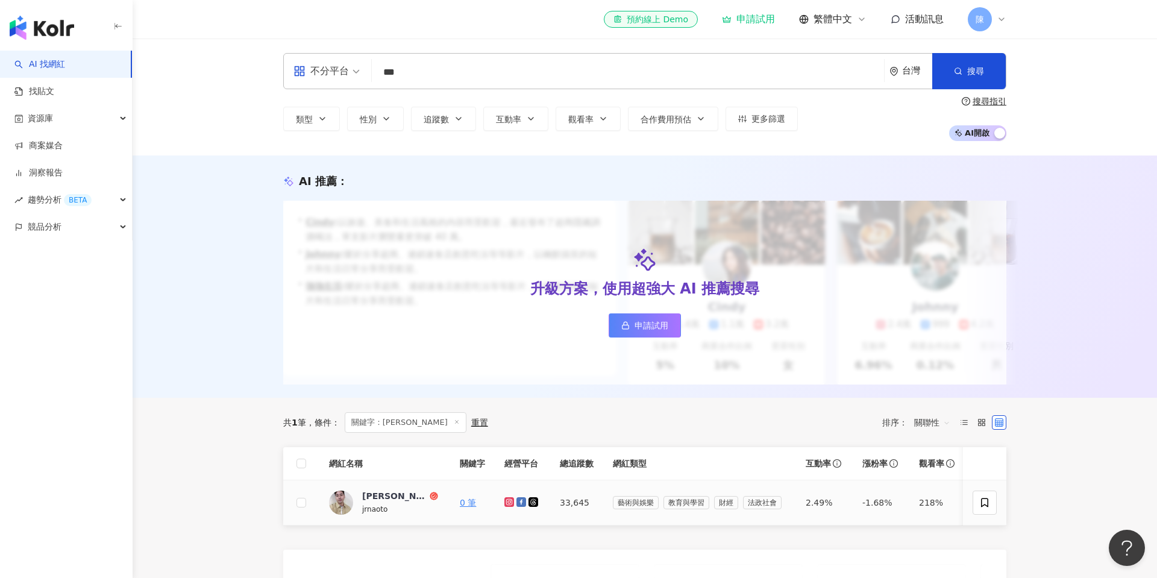
click at [512, 503] on icon at bounding box center [510, 501] width 8 height 7
click at [518, 502] on icon at bounding box center [521, 502] width 10 height 10
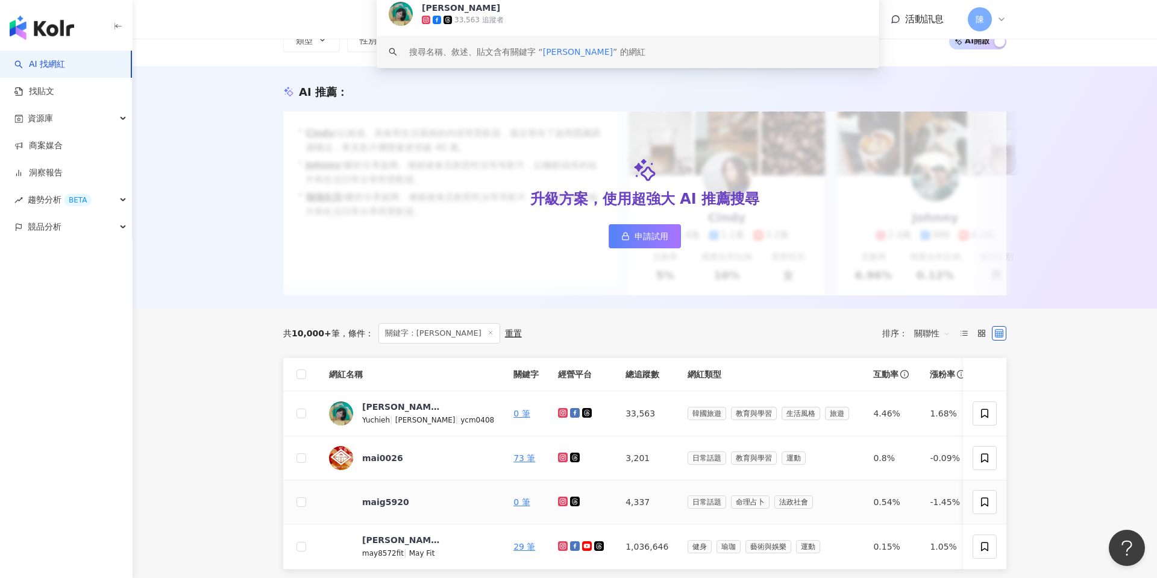
scroll to position [134, 0]
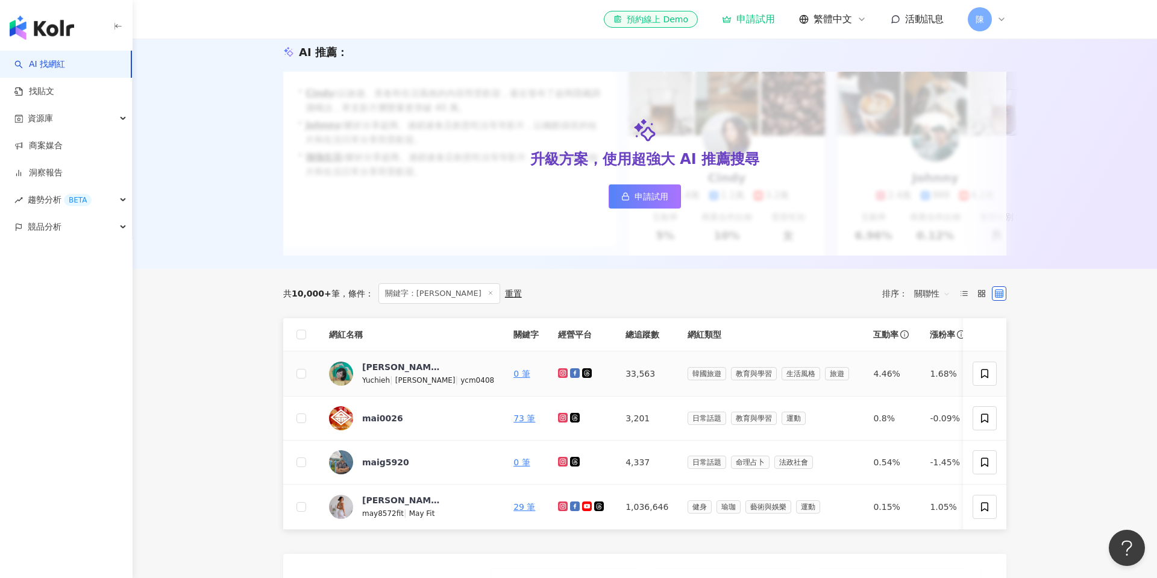
click at [560, 374] on icon at bounding box center [562, 372] width 5 height 5
click at [572, 374] on icon at bounding box center [575, 372] width 7 height 7
